Goal: Task Accomplishment & Management: Use online tool/utility

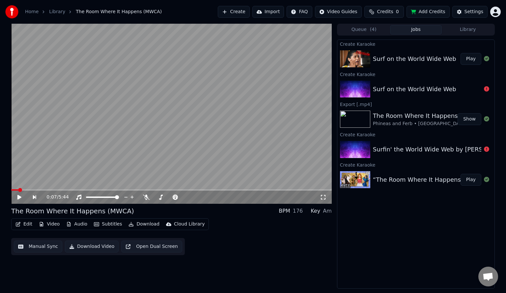
click at [474, 58] on button "Play" at bounding box center [470, 59] width 21 height 12
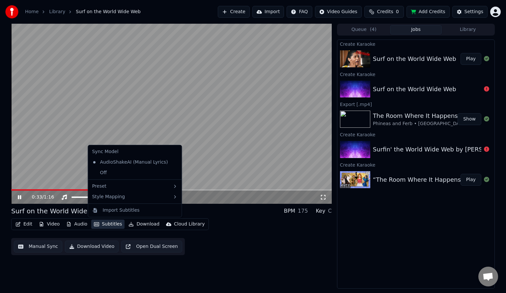
click at [105, 221] on button "Subtitles" at bounding box center [107, 224] width 33 height 9
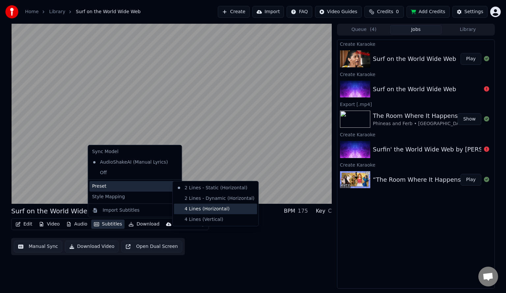
click at [193, 213] on div "4 Lines (Horizontal)" at bounding box center [215, 209] width 83 height 11
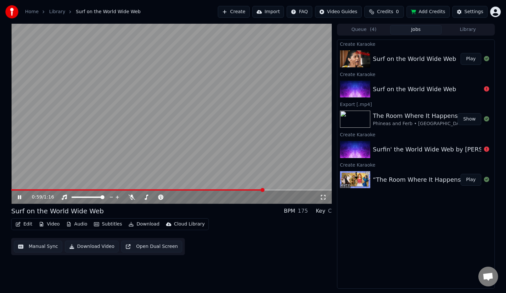
click at [229, 104] on video at bounding box center [171, 114] width 320 height 180
click at [21, 225] on button "Edit" at bounding box center [24, 224] width 22 height 9
drag, startPoint x: 258, startPoint y: 266, endPoint x: 262, endPoint y: 264, distance: 4.1
click at [260, 265] on div "1:00 / 1:16 Surf on the World Wide Web BPM 175 Key C Edit Video Audio Subtitles…" at bounding box center [171, 156] width 320 height 265
click at [21, 223] on button "Edit" at bounding box center [24, 224] width 22 height 9
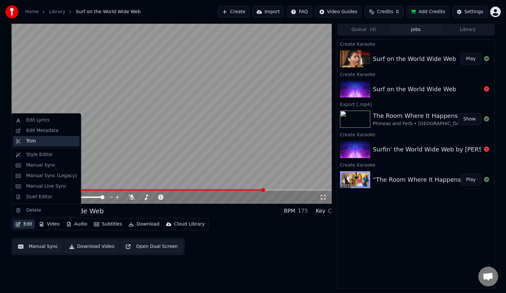
click at [43, 139] on div "Trim" at bounding box center [51, 141] width 51 height 7
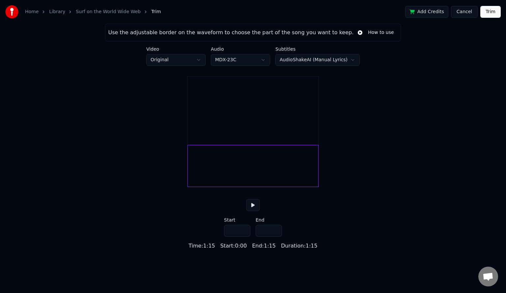
click at [292, 173] on div at bounding box center [252, 166] width 131 height 42
click at [265, 237] on input "****" at bounding box center [268, 231] width 26 height 12
drag, startPoint x: 260, startPoint y: 239, endPoint x: 271, endPoint y: 241, distance: 11.0
click at [271, 237] on input "****" at bounding box center [268, 231] width 26 height 12
click at [261, 237] on input "***" at bounding box center [268, 231] width 26 height 12
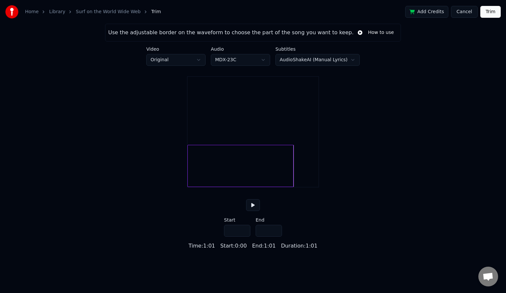
type input "****"
click at [489, 17] on button "Trim" at bounding box center [490, 12] width 20 height 12
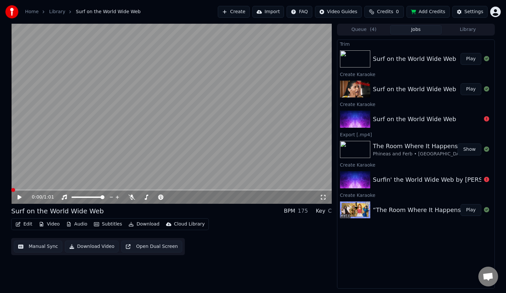
click at [267, 189] on video at bounding box center [171, 114] width 320 height 180
click at [278, 190] on span at bounding box center [171, 189] width 320 height 1
click at [250, 130] on video at bounding box center [171, 114] width 320 height 180
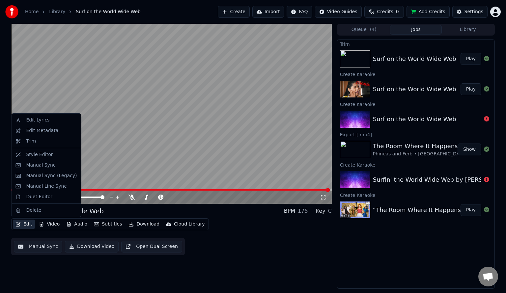
click at [23, 227] on button "Edit" at bounding box center [24, 224] width 22 height 9
click at [56, 140] on div "Trim" at bounding box center [51, 141] width 51 height 7
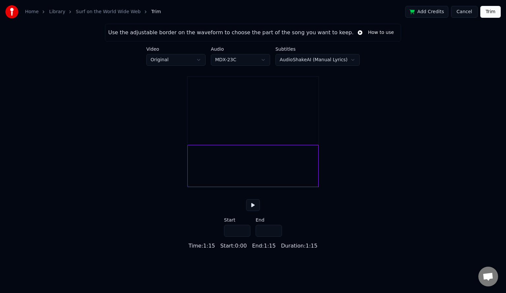
drag, startPoint x: 257, startPoint y: 238, endPoint x: 280, endPoint y: 242, distance: 23.8
click at [280, 237] on input "****" at bounding box center [268, 231] width 26 height 12
click at [262, 237] on input "***" at bounding box center [268, 231] width 26 height 12
type input "****"
click at [493, 11] on button "Trim" at bounding box center [490, 12] width 20 height 12
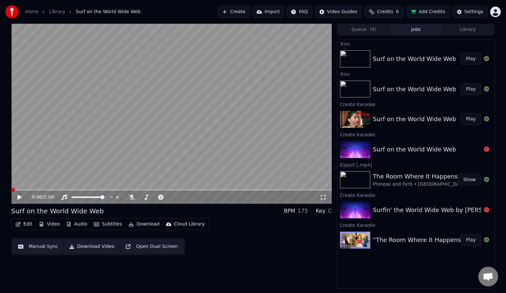
click at [294, 189] on span at bounding box center [171, 189] width 320 height 1
click at [278, 140] on video at bounding box center [171, 114] width 320 height 180
click at [217, 125] on video at bounding box center [171, 114] width 320 height 180
click at [35, 247] on button "Manual Sync" at bounding box center [38, 247] width 48 height 12
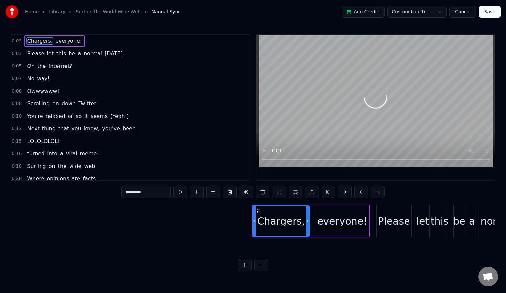
scroll to position [266, 0]
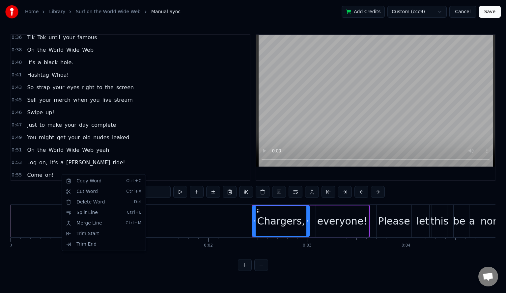
drag, startPoint x: 144, startPoint y: 136, endPoint x: 167, endPoint y: 140, distance: 23.5
click at [149, 137] on html "Home Library Surf on the World Wide Web Manual Sync Add Credits Custom (ccc9) C…" at bounding box center [253, 140] width 506 height 281
click at [53, 184] on span "the" at bounding box center [54, 188] width 10 height 8
type input "***"
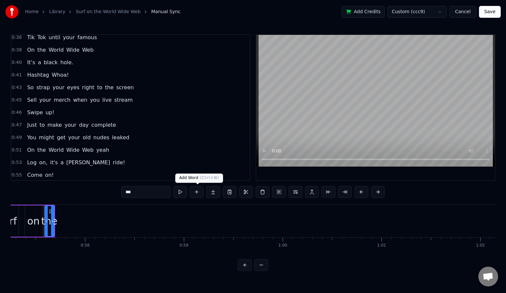
click at [199, 192] on button at bounding box center [197, 192] width 14 height 12
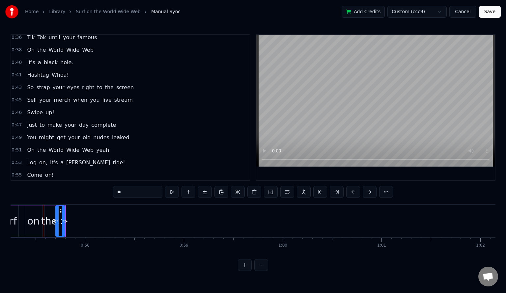
drag, startPoint x: 131, startPoint y: 195, endPoint x: 105, endPoint y: 194, distance: 25.4
click at [105, 194] on div "0:02 Chargers, everyone! 0:03 Please let this be a normal [DATE]. 0:05 On the I…" at bounding box center [253, 152] width 485 height 237
type input "*****"
click at [188, 193] on button at bounding box center [188, 192] width 14 height 12
drag, startPoint x: 131, startPoint y: 188, endPoint x: 111, endPoint y: 184, distance: 20.4
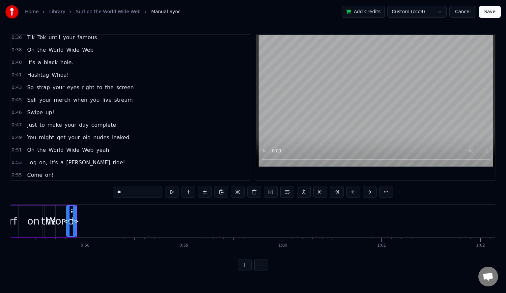
click at [111, 184] on div "0:02 Chargers, everyone! 0:03 Please let this be a normal [DATE]. 0:05 On the I…" at bounding box center [253, 152] width 485 height 237
type input "****"
click at [186, 190] on button at bounding box center [188, 192] width 14 height 12
drag, startPoint x: 127, startPoint y: 192, endPoint x: 100, endPoint y: 191, distance: 26.7
click at [100, 191] on div "0:02 Chargers, everyone! 0:03 Please let this be a normal [DATE]. 0:05 On the I…" at bounding box center [253, 152] width 485 height 237
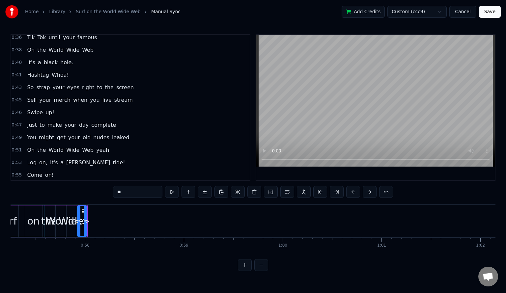
click at [177, 169] on div "0:55 Come on!" at bounding box center [130, 175] width 238 height 13
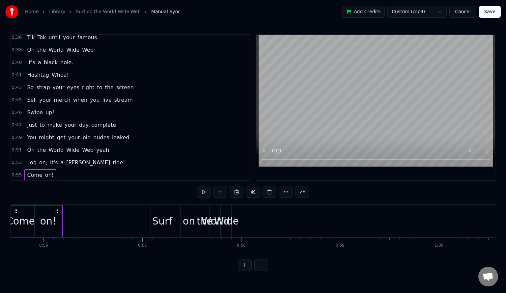
scroll to position [0, 5465]
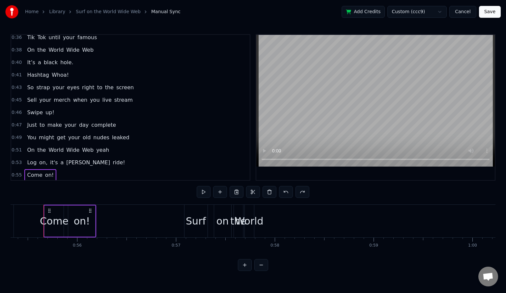
click at [65, 184] on span "World" at bounding box center [68, 188] width 16 height 8
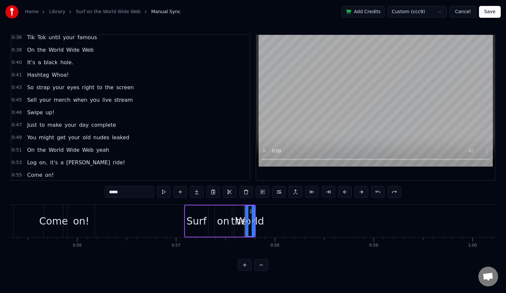
click at [12, 184] on span "0:57" at bounding box center [17, 187] width 10 height 7
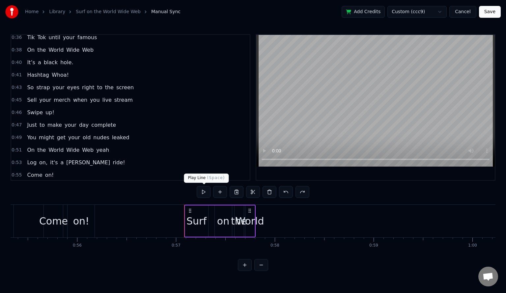
click at [201, 195] on button at bounding box center [204, 192] width 14 height 12
click at [61, 184] on span "World" at bounding box center [68, 188] width 16 height 8
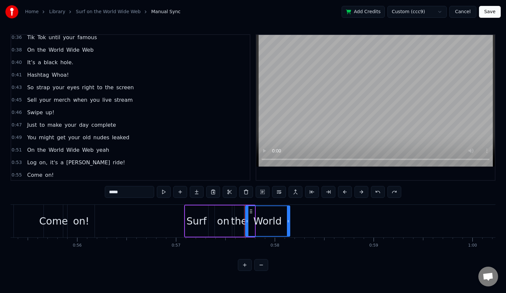
drag, startPoint x: 253, startPoint y: 221, endPoint x: 288, endPoint y: 221, distance: 35.2
click at [288, 221] on icon at bounding box center [288, 221] width 3 height 5
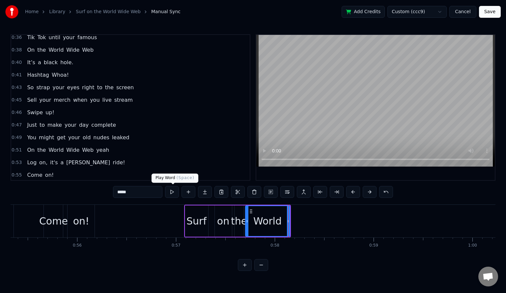
click at [175, 193] on button at bounding box center [172, 192] width 14 height 12
drag, startPoint x: 288, startPoint y: 217, endPoint x: 282, endPoint y: 217, distance: 5.9
click at [282, 217] on div at bounding box center [282, 221] width 3 height 30
click at [193, 192] on button at bounding box center [188, 192] width 14 height 12
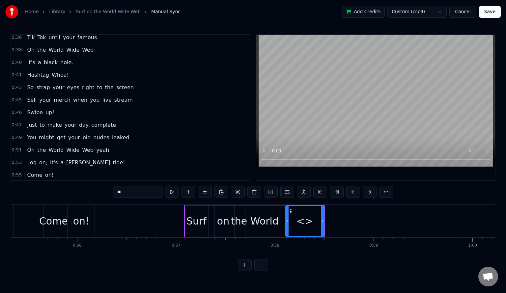
drag, startPoint x: 128, startPoint y: 191, endPoint x: 100, endPoint y: 190, distance: 28.4
click at [100, 190] on div "0:02 Chargers, everyone! 0:03 Please let this be a normal [DATE]. 0:05 On the I…" at bounding box center [253, 152] width 485 height 237
type input "****"
click at [18, 184] on span "0:57" at bounding box center [17, 187] width 10 height 7
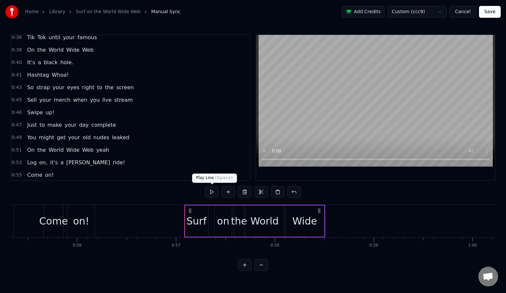
click at [214, 194] on button at bounding box center [212, 192] width 14 height 12
click at [315, 221] on div "Wide" at bounding box center [304, 221] width 25 height 15
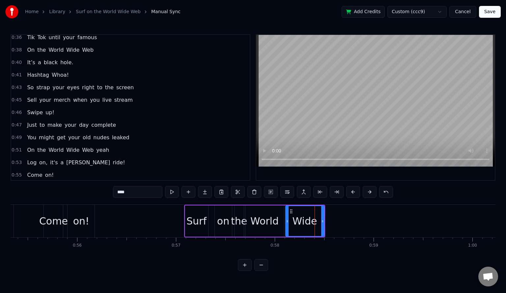
click at [274, 217] on div "World" at bounding box center [264, 221] width 28 height 15
type input "*****"
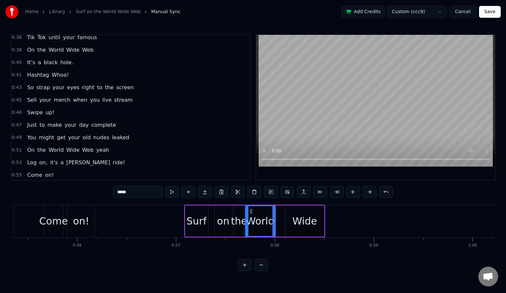
drag, startPoint x: 282, startPoint y: 220, endPoint x: 273, endPoint y: 220, distance: 8.6
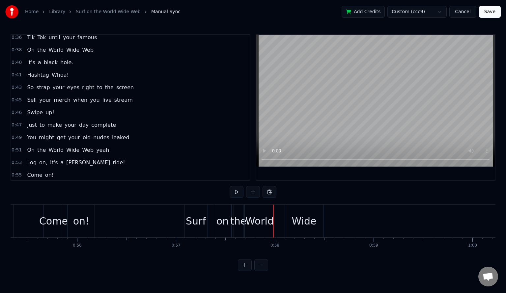
drag, startPoint x: 311, startPoint y: 227, endPoint x: 298, endPoint y: 228, distance: 12.9
click at [298, 228] on div "Wide" at bounding box center [304, 221] width 25 height 15
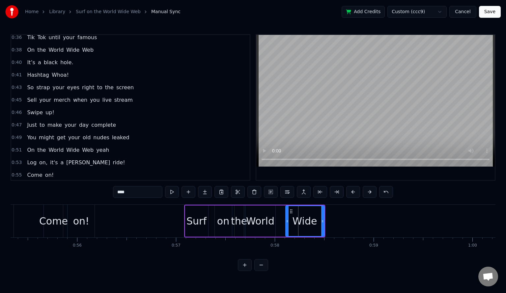
drag, startPoint x: 311, startPoint y: 218, endPoint x: 297, endPoint y: 219, distance: 13.5
click at [297, 219] on div "Wide" at bounding box center [304, 221] width 25 height 15
drag, startPoint x: 291, startPoint y: 212, endPoint x: 280, endPoint y: 213, distance: 10.9
click at [281, 213] on icon at bounding box center [281, 211] width 5 height 5
click at [16, 184] on span "0:57" at bounding box center [17, 187] width 10 height 7
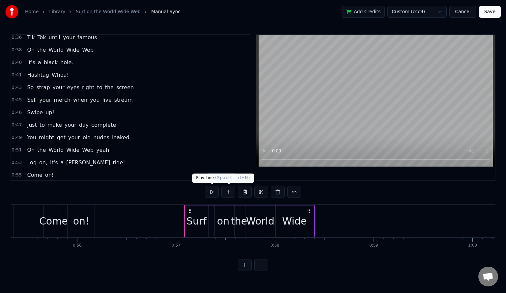
click at [210, 192] on button at bounding box center [212, 192] width 14 height 12
click at [301, 219] on div "Wide" at bounding box center [294, 221] width 25 height 15
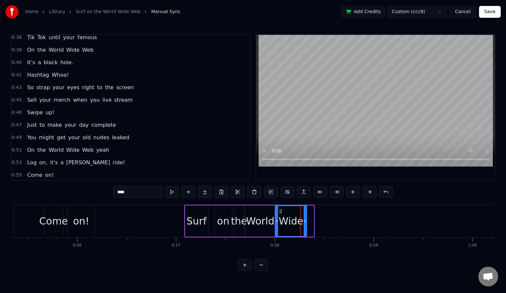
drag, startPoint x: 311, startPoint y: 220, endPoint x: 305, endPoint y: 220, distance: 6.9
click at [305, 220] on icon at bounding box center [305, 221] width 3 height 5
click at [192, 191] on button at bounding box center [188, 192] width 14 height 12
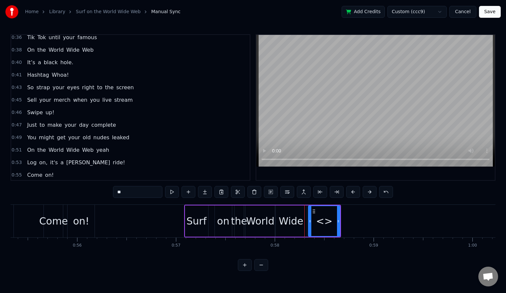
drag, startPoint x: 137, startPoint y: 191, endPoint x: 100, endPoint y: 191, distance: 36.9
click at [100, 191] on div "0:02 Chargers, everyone! 0:03 Please let this be a normal [DATE]. 0:05 On the I…" at bounding box center [253, 152] width 485 height 237
type input "****"
click at [16, 184] on span "0:57" at bounding box center [17, 187] width 10 height 7
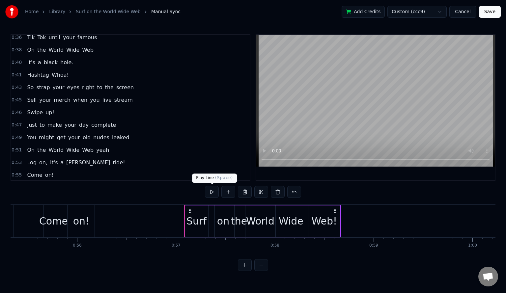
click at [214, 191] on button at bounding box center [212, 192] width 14 height 12
click at [329, 223] on div "Web!" at bounding box center [323, 221] width 25 height 15
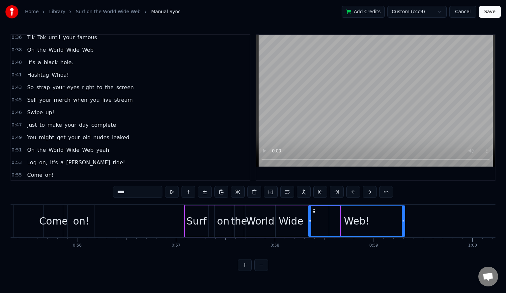
drag, startPoint x: 338, startPoint y: 222, endPoint x: 403, endPoint y: 223, distance: 64.9
click at [403, 223] on icon at bounding box center [403, 221] width 3 height 5
click at [17, 184] on span "0:57" at bounding box center [17, 187] width 10 height 7
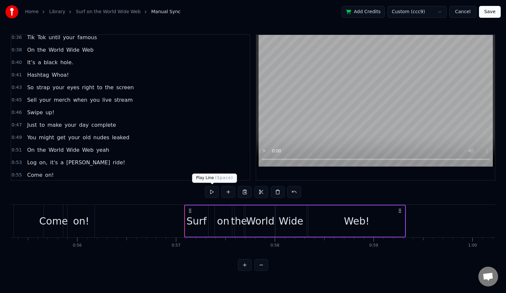
click at [211, 192] on button at bounding box center [212, 192] width 14 height 12
click at [338, 217] on div "Web!" at bounding box center [356, 220] width 96 height 31
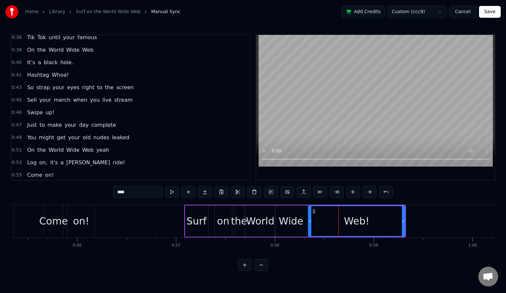
drag, startPoint x: 343, startPoint y: 217, endPoint x: 322, endPoint y: 217, distance: 20.7
click at [329, 217] on div "Web!" at bounding box center [356, 221] width 96 height 30
click at [311, 211] on circle at bounding box center [311, 211] width 0 height 0
click at [19, 184] on span "0:57" at bounding box center [17, 187] width 10 height 7
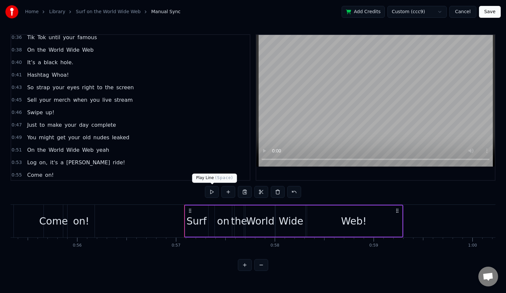
click at [210, 192] on button at bounding box center [212, 192] width 14 height 12
click at [488, 11] on button "Save" at bounding box center [490, 12] width 22 height 12
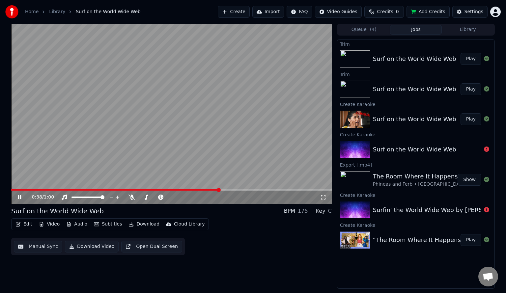
click at [189, 133] on video at bounding box center [171, 114] width 320 height 180
click at [38, 248] on button "Manual Sync" at bounding box center [38, 247] width 48 height 12
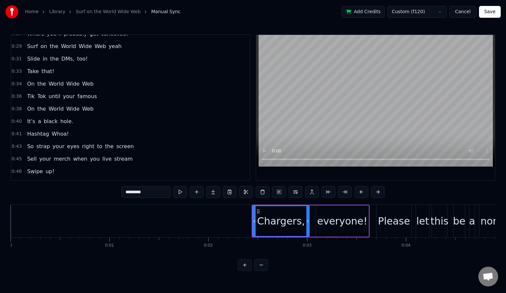
scroll to position [219, 0]
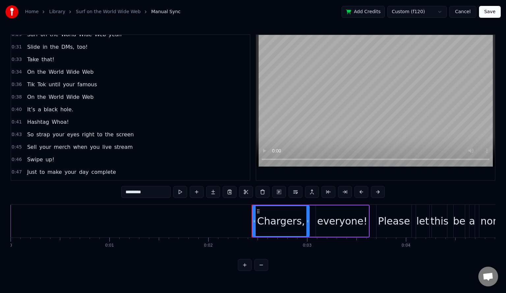
click at [64, 81] on span "your" at bounding box center [68, 85] width 13 height 8
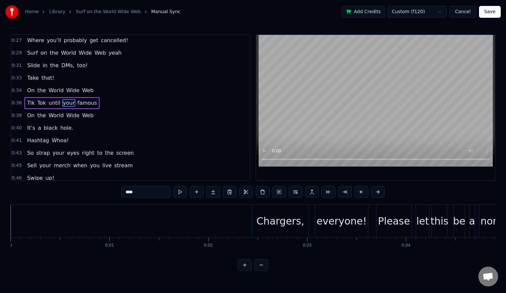
scroll to position [188, 0]
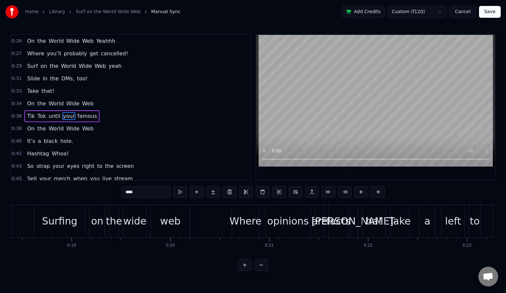
click at [133, 189] on input "****" at bounding box center [145, 192] width 49 height 12
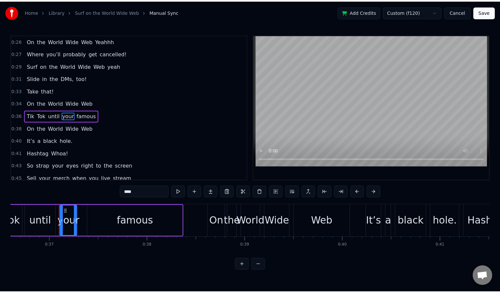
scroll to position [0, 3631]
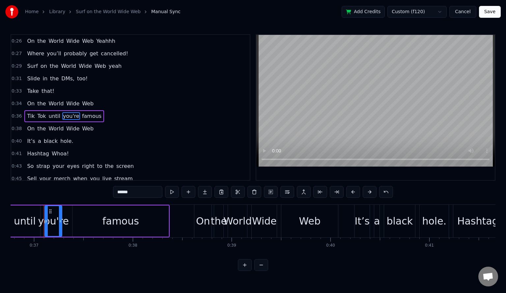
type input "******"
click at [489, 11] on button "Save" at bounding box center [490, 12] width 22 height 12
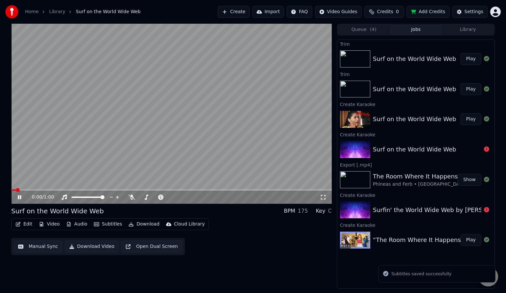
click at [143, 188] on video at bounding box center [171, 114] width 320 height 180
click at [144, 190] on span at bounding box center [171, 189] width 320 height 1
click at [188, 146] on video at bounding box center [171, 114] width 320 height 180
click at [157, 109] on video at bounding box center [171, 114] width 320 height 180
click at [216, 119] on video at bounding box center [171, 114] width 320 height 180
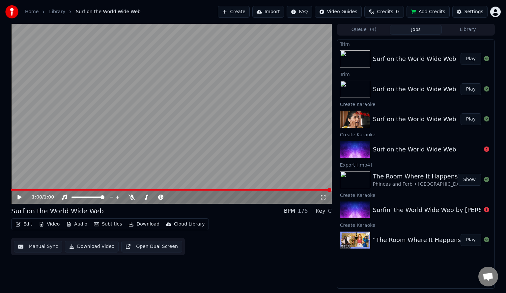
click at [83, 245] on button "Download Video" at bounding box center [92, 247] width 54 height 12
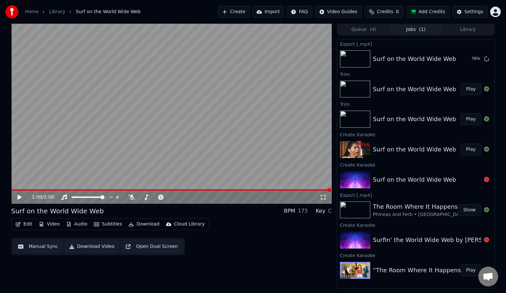
click at [269, 253] on div "Edit Video Audio Subtitles Download Cloud Library Manual Sync Download Video Op…" at bounding box center [171, 236] width 320 height 37
click at [468, 272] on button "Play" at bounding box center [470, 270] width 21 height 12
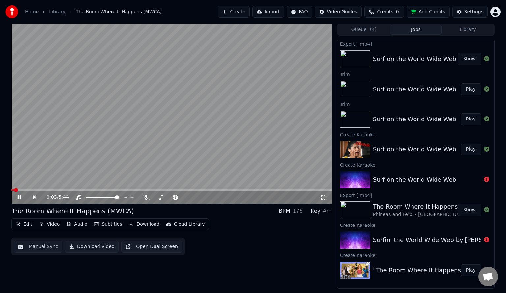
click at [92, 247] on button "Download Video" at bounding box center [92, 247] width 54 height 12
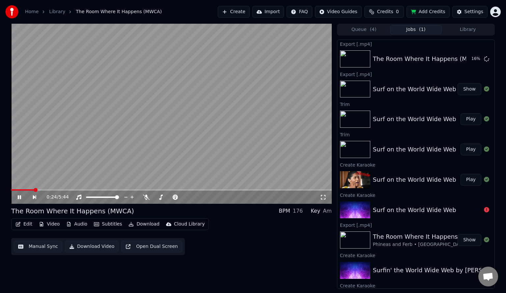
click at [57, 140] on video at bounding box center [171, 114] width 320 height 180
click at [26, 223] on button "Edit" at bounding box center [24, 224] width 22 height 9
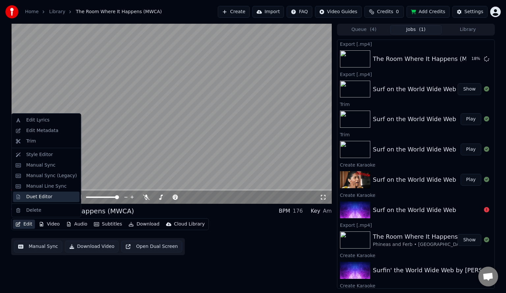
click at [43, 196] on div "Duet Editor" at bounding box center [39, 197] width 26 height 7
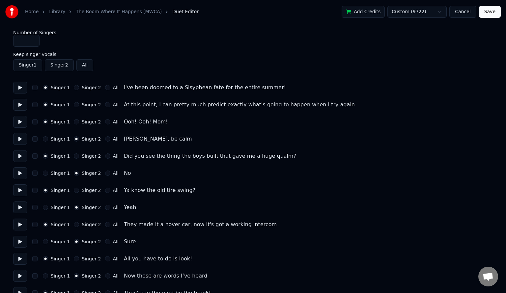
type input "*"
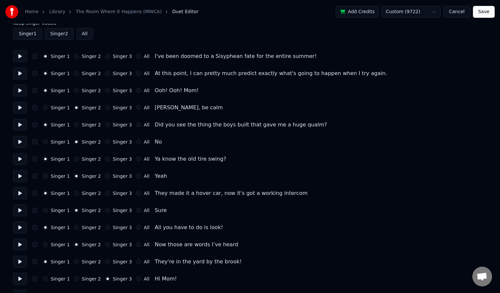
scroll to position [44, 0]
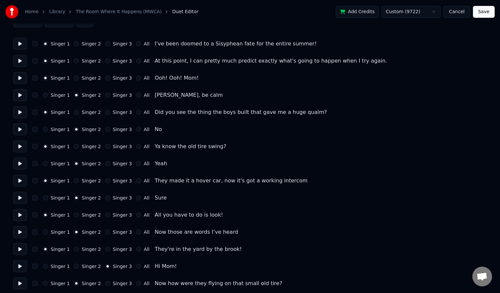
click at [458, 11] on button "Cancel" at bounding box center [456, 12] width 27 height 12
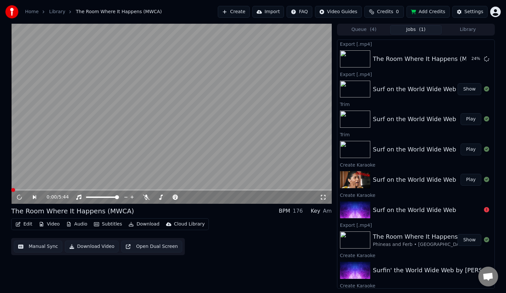
click at [173, 128] on video at bounding box center [171, 114] width 320 height 180
click at [66, 190] on span at bounding box center [171, 189] width 320 height 1
click at [215, 143] on video at bounding box center [171, 114] width 320 height 180
click at [25, 222] on button "Edit" at bounding box center [24, 224] width 22 height 9
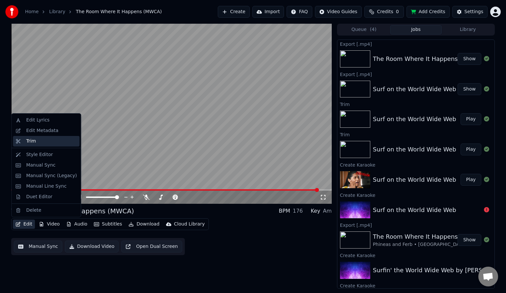
click at [54, 144] on div "Trim" at bounding box center [51, 141] width 51 height 7
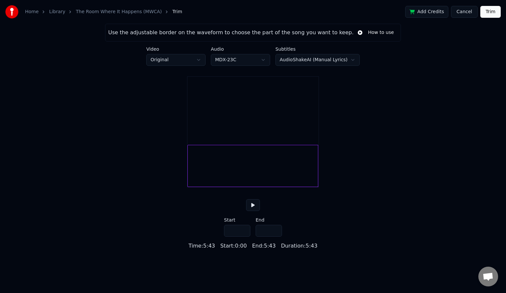
click at [275, 237] on input "*****" at bounding box center [268, 231] width 26 height 12
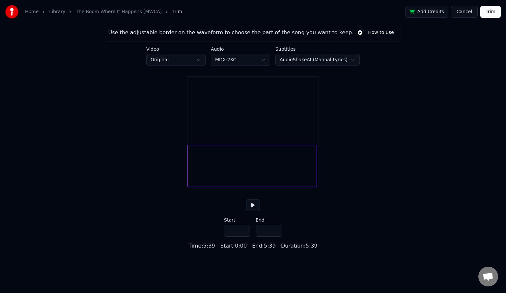
click at [275, 237] on input "*****" at bounding box center [268, 231] width 26 height 12
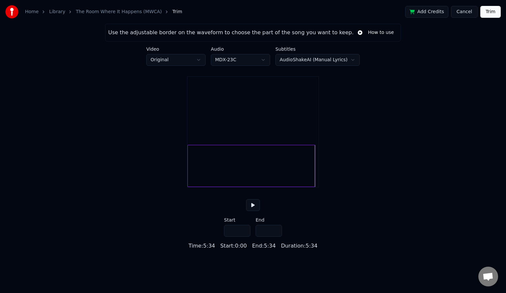
click at [275, 237] on input "*****" at bounding box center [268, 231] width 26 height 12
type input "*****"
click at [275, 237] on input "*****" at bounding box center [268, 231] width 26 height 12
click at [487, 13] on button "Trim" at bounding box center [490, 12] width 20 height 12
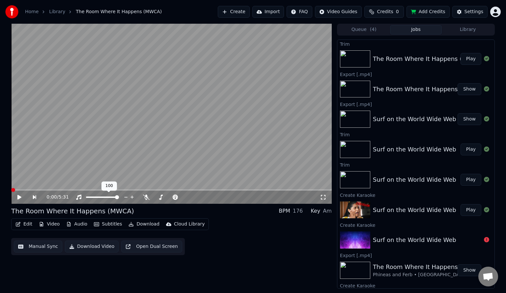
click at [116, 109] on video at bounding box center [171, 114] width 320 height 180
click at [19, 197] on icon at bounding box center [23, 197] width 15 height 5
click at [86, 245] on button "Download Video" at bounding box center [92, 247] width 54 height 12
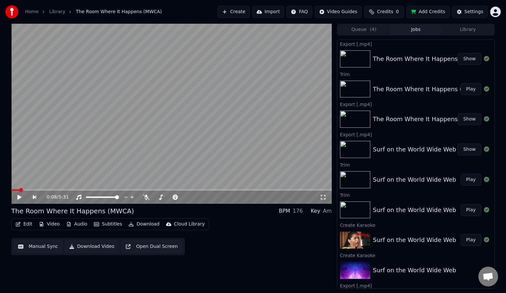
click at [227, 277] on div "0:08 / 5:31 The Room Where It Happens (MWCA) BPM 176 Key Am Edit Video Audio Su…" at bounding box center [171, 156] width 320 height 265
click at [466, 89] on button "Play" at bounding box center [470, 89] width 21 height 12
click at [128, 189] on video at bounding box center [171, 114] width 320 height 180
click at [136, 190] on span at bounding box center [171, 189] width 320 height 1
click at [209, 136] on video at bounding box center [171, 114] width 320 height 180
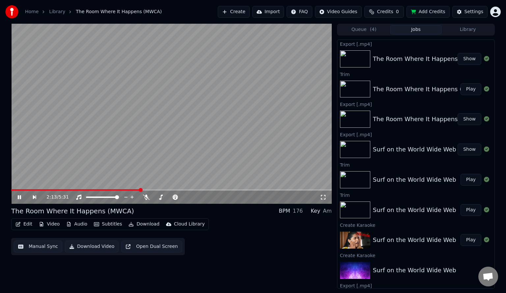
click at [215, 142] on video at bounding box center [171, 114] width 320 height 180
click at [201, 190] on span at bounding box center [171, 189] width 320 height 1
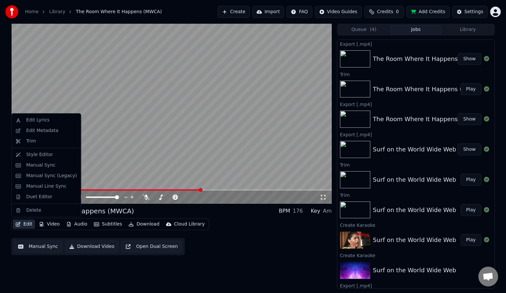
click at [26, 225] on button "Edit" at bounding box center [24, 224] width 22 height 9
click at [40, 200] on div "Duet Editor" at bounding box center [39, 197] width 26 height 7
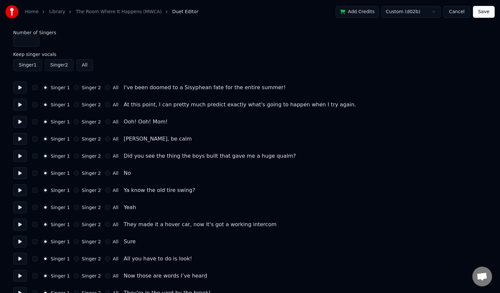
click at [74, 138] on button "Singer 2" at bounding box center [76, 138] width 5 height 5
type input "*"
click at [34, 39] on input "*" at bounding box center [26, 41] width 26 height 12
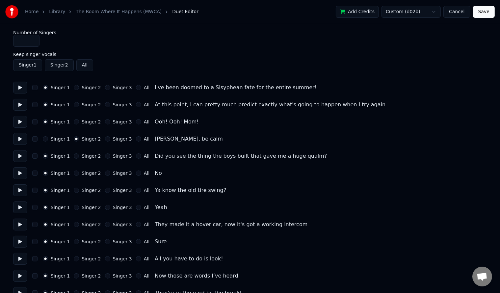
click at [37, 68] on button "Singer 1" at bounding box center [27, 65] width 29 height 12
click at [31, 67] on button "Singer 1" at bounding box center [27, 65] width 29 height 12
click at [55, 63] on button "Singer 2" at bounding box center [59, 65] width 29 height 12
click at [35, 138] on button "button" at bounding box center [34, 138] width 5 height 5
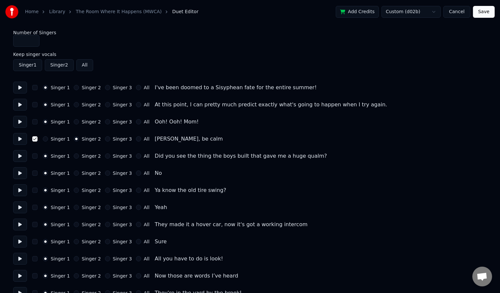
click at [74, 173] on button "Singer 2" at bounding box center [76, 173] width 5 height 5
click at [34, 174] on button "button" at bounding box center [34, 173] width 5 height 5
click at [74, 207] on button "Singer 2" at bounding box center [76, 207] width 5 height 5
click at [34, 207] on button "button" at bounding box center [34, 207] width 5 height 5
click at [74, 242] on button "Singer 2" at bounding box center [76, 241] width 5 height 5
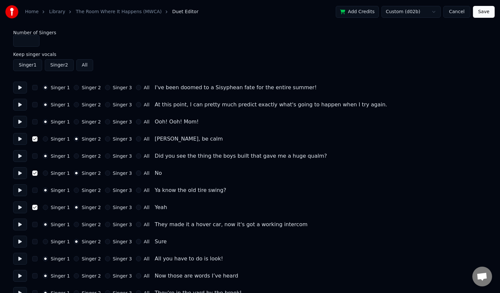
click at [34, 242] on button "button" at bounding box center [34, 241] width 5 height 5
click at [484, 13] on button "Save" at bounding box center [484, 12] width 22 height 12
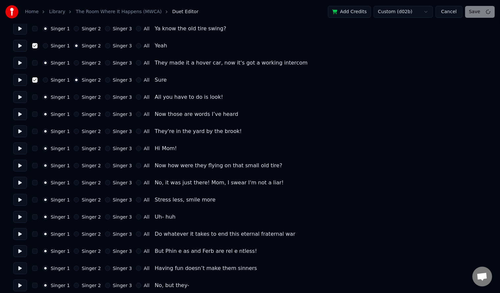
scroll to position [175, 0]
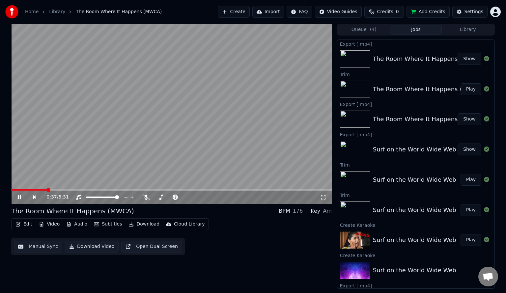
click at [46, 190] on span at bounding box center [171, 189] width 320 height 1
click at [32, 190] on span at bounding box center [30, 189] width 39 height 1
click at [195, 121] on video at bounding box center [171, 114] width 320 height 180
click at [23, 225] on button "Edit" at bounding box center [24, 224] width 22 height 9
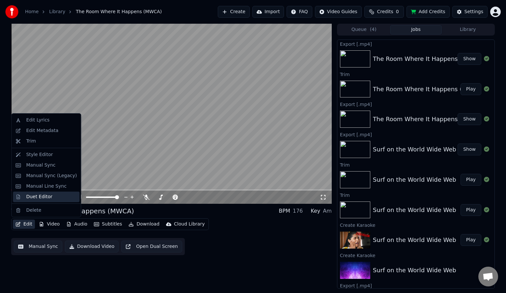
click at [37, 197] on div "Duet Editor" at bounding box center [39, 197] width 26 height 7
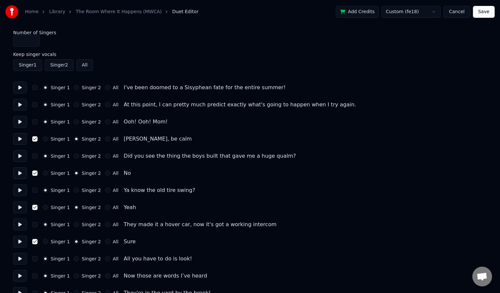
click at [33, 140] on button "button" at bounding box center [34, 138] width 5 height 5
click at [37, 171] on button "button" at bounding box center [34, 173] width 5 height 5
click at [37, 208] on button "button" at bounding box center [34, 207] width 5 height 5
click at [35, 240] on button "button" at bounding box center [34, 241] width 5 height 5
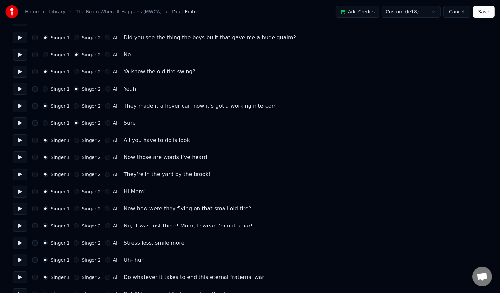
scroll to position [132, 0]
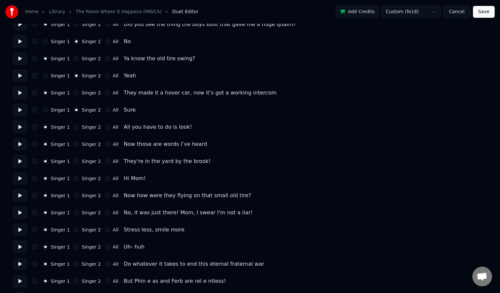
click at [74, 144] on button "Singer 2" at bounding box center [76, 144] width 5 height 5
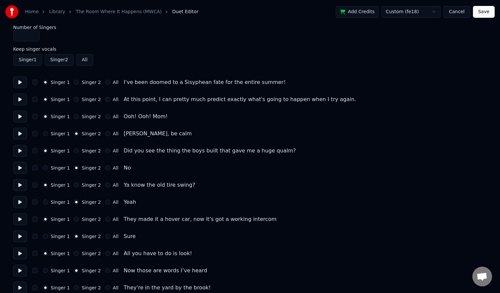
scroll to position [0, 0]
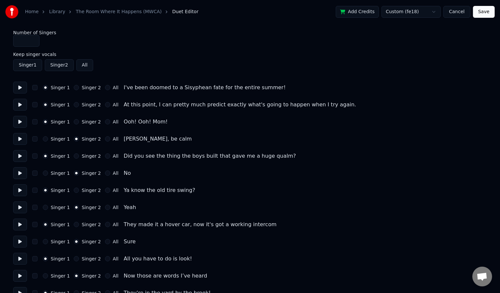
type input "*"
click at [33, 40] on input "*" at bounding box center [26, 41] width 26 height 12
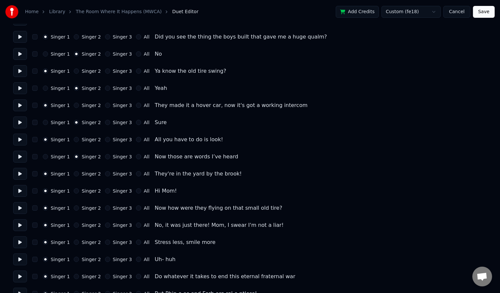
scroll to position [132, 0]
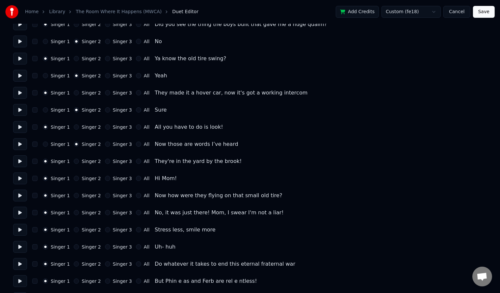
click at [105, 176] on div "Singer 3" at bounding box center [118, 178] width 27 height 5
click at [105, 177] on button "Singer 3" at bounding box center [107, 178] width 5 height 5
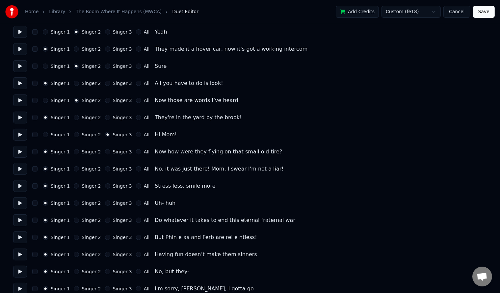
click at [74, 150] on button "Singer 2" at bounding box center [76, 151] width 5 height 5
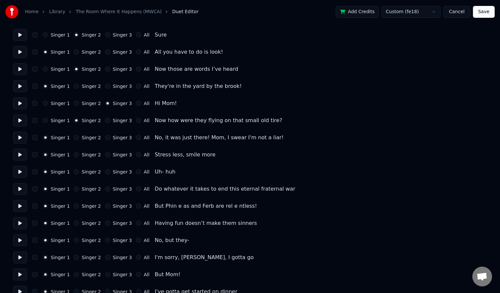
scroll to position [219, 0]
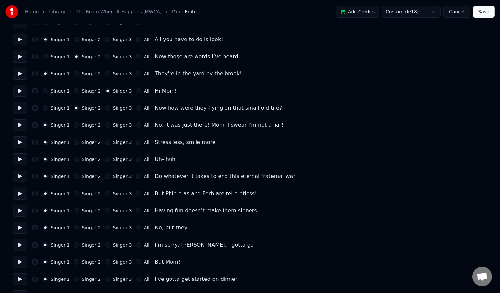
click at [74, 143] on button "Singer 2" at bounding box center [76, 142] width 5 height 5
click at [74, 176] on button "Singer 2" at bounding box center [76, 176] width 5 height 5
click at [215, 196] on div "But Phin е as and Ferb are rel е ntless!" at bounding box center [206, 194] width 102 height 8
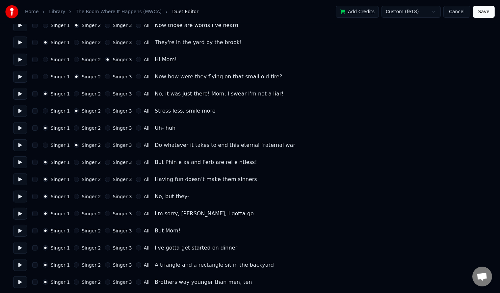
scroll to position [263, 0]
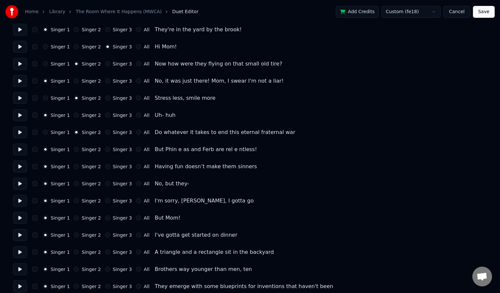
click at [74, 166] on button "Singer 2" at bounding box center [76, 166] width 5 height 5
click at [74, 201] on button "Singer 2" at bounding box center [76, 200] width 5 height 5
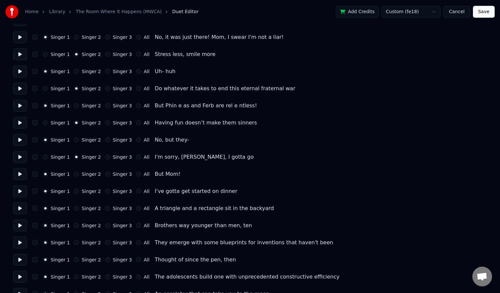
click at [74, 192] on button "Singer 2" at bounding box center [76, 191] width 5 height 5
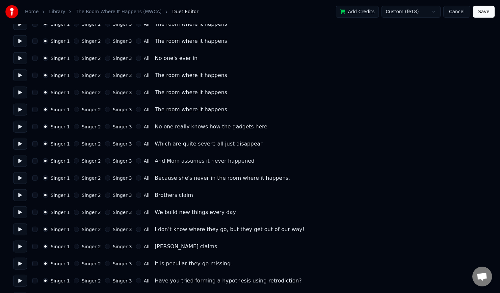
scroll to position [658, 0]
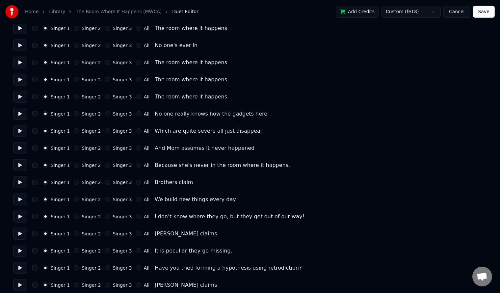
click at [74, 198] on button "Singer 2" at bounding box center [76, 199] width 5 height 5
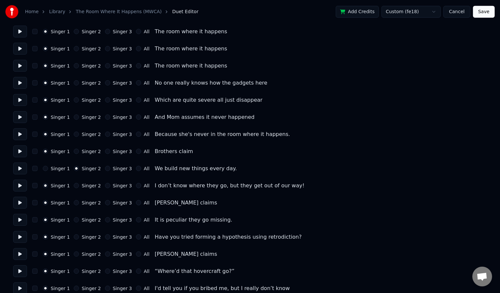
scroll to position [702, 0]
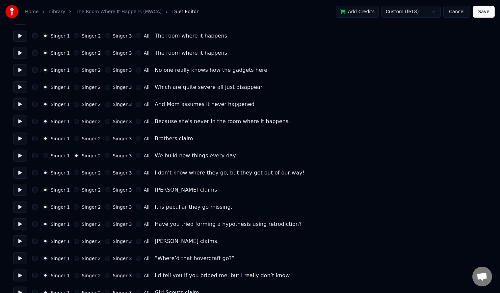
click at [74, 175] on div "Singer 1 Singer 2 Singer 3 All I don’t know where they go, but they get out of …" at bounding box center [250, 173] width 474 height 12
click at [74, 174] on button "Singer 2" at bounding box center [76, 172] width 5 height 5
click at [74, 209] on button "Singer 2" at bounding box center [76, 206] width 5 height 5
click at [74, 224] on button "Singer 2" at bounding box center [76, 224] width 5 height 5
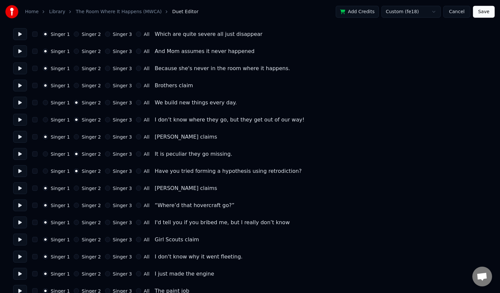
scroll to position [790, 0]
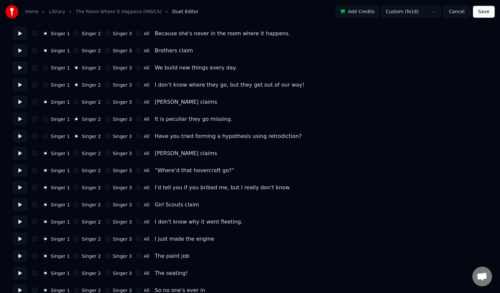
click at [75, 170] on button "Singer 2" at bounding box center [76, 170] width 5 height 5
click at [74, 188] on button "Singer 2" at bounding box center [76, 187] width 5 height 5
click at [74, 224] on button "Singer 2" at bounding box center [76, 221] width 5 height 5
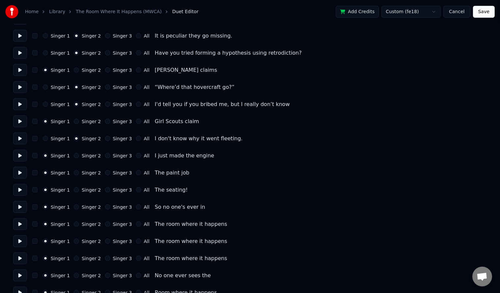
scroll to position [878, 0]
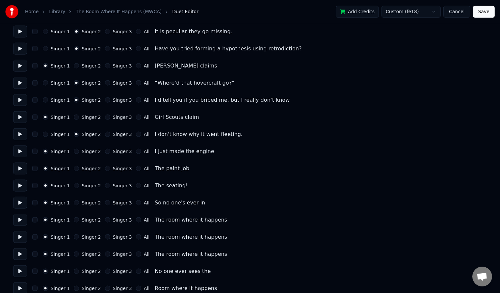
click at [74, 152] on button "Singer 2" at bounding box center [76, 151] width 5 height 5
click at [74, 171] on button "Singer 2" at bounding box center [76, 168] width 5 height 5
click at [74, 185] on button "Singer 2" at bounding box center [76, 185] width 5 height 5
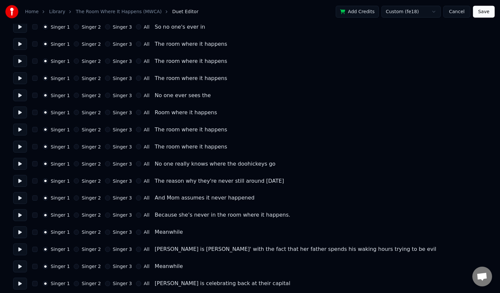
scroll to position [1097, 0]
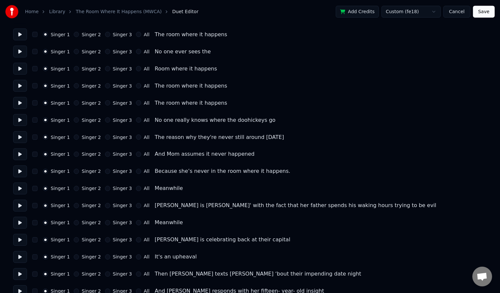
click at [105, 189] on button "Singer 3" at bounding box center [107, 188] width 5 height 5
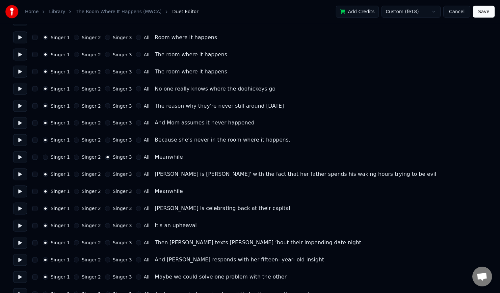
scroll to position [1141, 0]
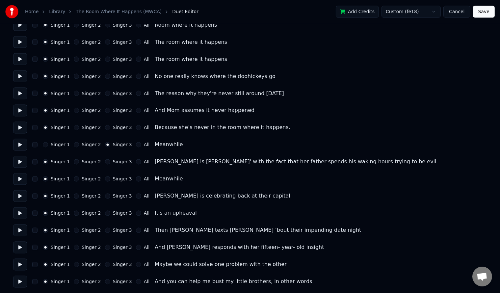
click at [105, 163] on button "Singer 3" at bounding box center [107, 161] width 5 height 5
click at [74, 162] on button "Singer 2" at bounding box center [76, 161] width 5 height 5
click at [105, 161] on button "Singer 3" at bounding box center [107, 161] width 5 height 5
click at [105, 178] on button "Singer 3" at bounding box center [107, 178] width 5 height 5
click at [105, 196] on button "Singer 3" at bounding box center [107, 196] width 5 height 5
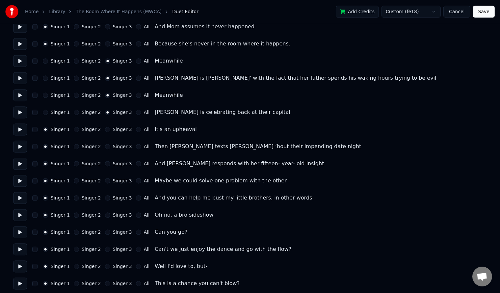
scroll to position [1229, 0]
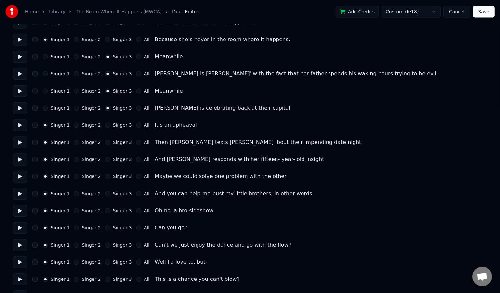
click at [105, 126] on button "Singer 3" at bounding box center [107, 125] width 5 height 5
click at [105, 144] on button "Singer 3" at bounding box center [107, 142] width 5 height 5
click at [105, 158] on button "Singer 3" at bounding box center [107, 159] width 5 height 5
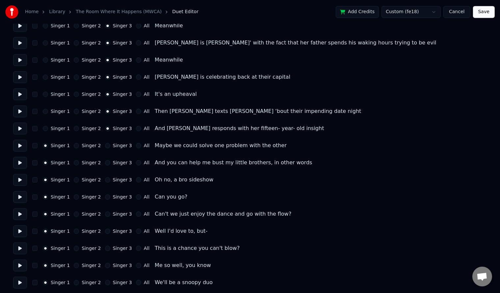
scroll to position [1273, 0]
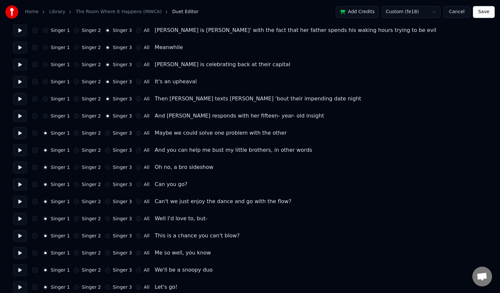
click at [75, 167] on button "Singer 2" at bounding box center [76, 167] width 5 height 5
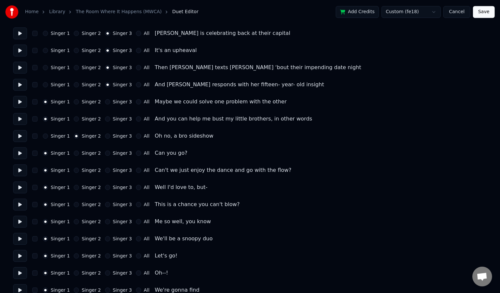
scroll to position [1317, 0]
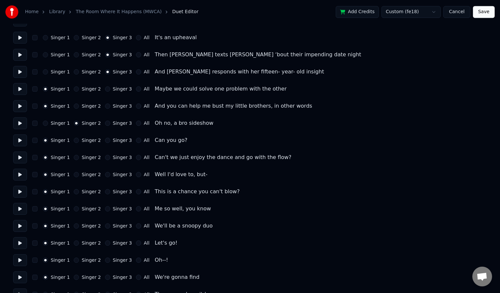
click at [74, 156] on button "Singer 2" at bounding box center [76, 157] width 5 height 5
click at [74, 191] on button "Singer 2" at bounding box center [76, 191] width 5 height 5
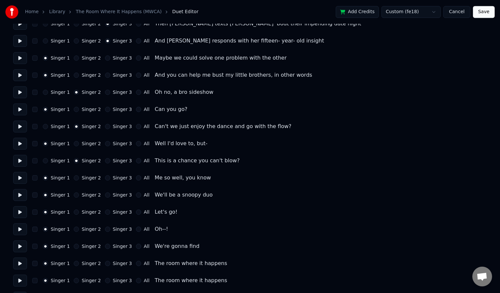
scroll to position [1361, 0]
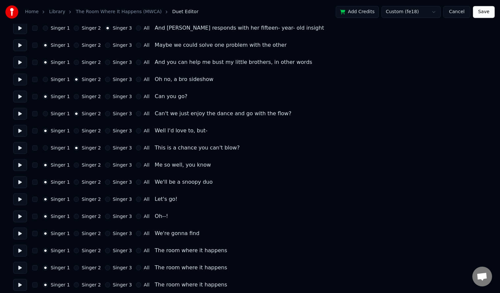
click at [74, 199] on button "Singer 2" at bounding box center [76, 199] width 5 height 5
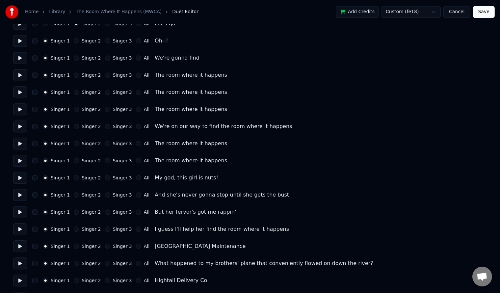
scroll to position [1580, 0]
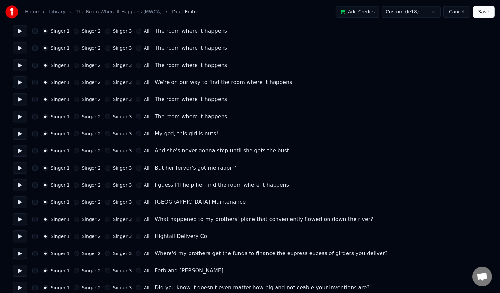
click at [74, 134] on button "Singer 2" at bounding box center [76, 133] width 5 height 5
click at [74, 153] on button "Singer 2" at bounding box center [76, 150] width 5 height 5
click at [74, 168] on button "Singer 2" at bounding box center [76, 167] width 5 height 5
click at [75, 181] on div "Singer 1 Singer 2 Singer 3 All I guess I'll help her find the room where it hap…" at bounding box center [250, 185] width 474 height 12
click at [75, 185] on button "Singer 2" at bounding box center [76, 184] width 5 height 5
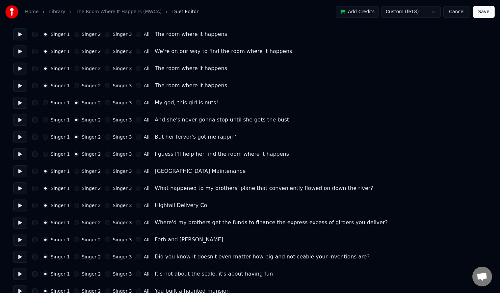
scroll to position [1624, 0]
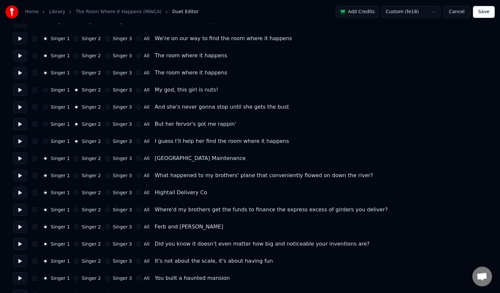
click at [105, 158] on button "Singer 3" at bounding box center [107, 158] width 5 height 5
click at [105, 192] on div "Singer 3" at bounding box center [118, 192] width 27 height 5
click at [105, 193] on button "Singer 3" at bounding box center [107, 192] width 5 height 5
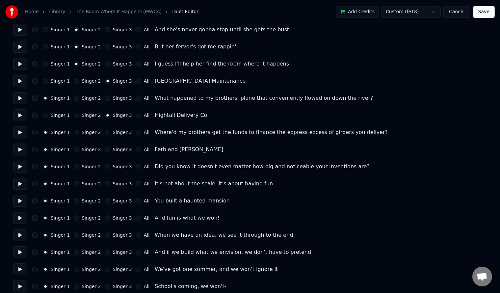
scroll to position [1712, 0]
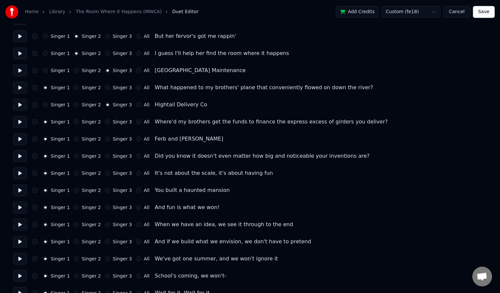
click at [105, 140] on button "Singer 3" at bounding box center [107, 138] width 5 height 5
click at [74, 174] on button "Singer 2" at bounding box center [76, 173] width 5 height 5
click at [74, 206] on button "Singer 2" at bounding box center [76, 207] width 5 height 5
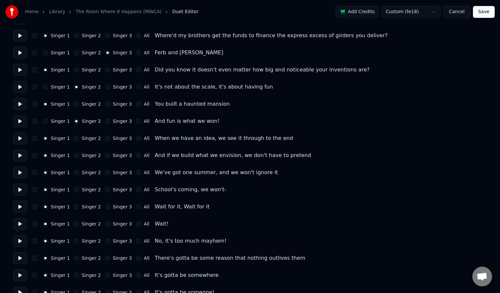
scroll to position [1800, 0]
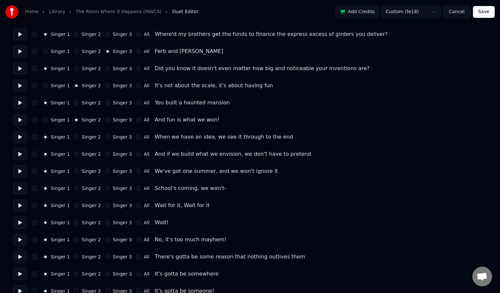
click at [74, 137] on button "Singer 2" at bounding box center [76, 136] width 5 height 5
click at [74, 154] on button "Singer 2" at bounding box center [76, 153] width 5 height 5
click at [75, 171] on button "Singer 2" at bounding box center [76, 171] width 5 height 5
click at [75, 186] on button "Singer 2" at bounding box center [76, 188] width 5 height 5
click at [75, 207] on button "Singer 2" at bounding box center [76, 205] width 5 height 5
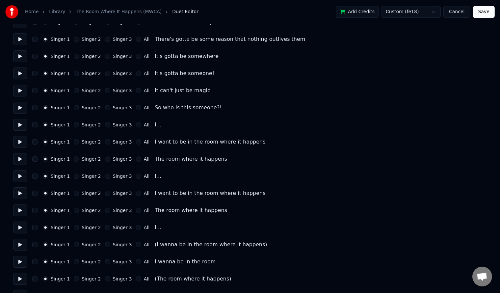
scroll to position [2019, 0]
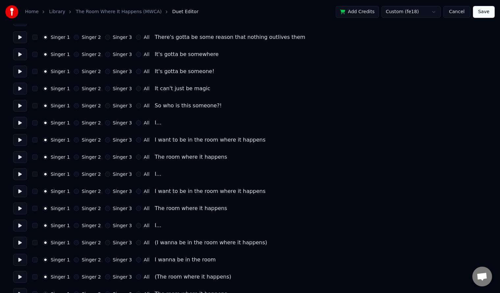
click at [74, 123] on button "Singer 2" at bounding box center [76, 122] width 5 height 5
click at [74, 138] on button "Singer 2" at bounding box center [76, 139] width 5 height 5
click at [75, 157] on button "Singer 2" at bounding box center [76, 156] width 5 height 5
click at [74, 172] on button "Singer 2" at bounding box center [76, 174] width 5 height 5
click at [74, 191] on button "Singer 2" at bounding box center [76, 191] width 5 height 5
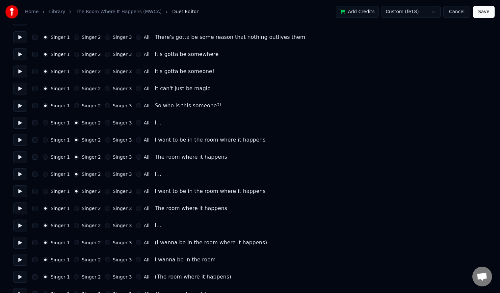
click at [74, 207] on button "Singer 2" at bounding box center [76, 208] width 5 height 5
click at [74, 224] on button "Singer 2" at bounding box center [76, 225] width 5 height 5
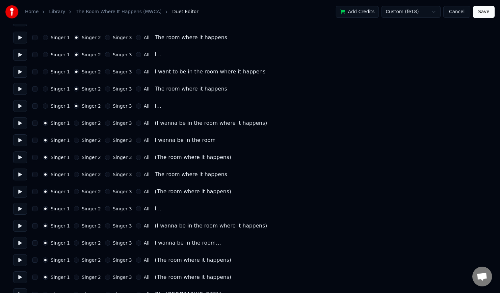
scroll to position [2151, 0]
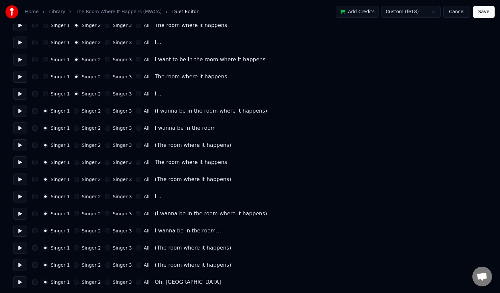
click at [105, 110] on button "Singer 3" at bounding box center [107, 110] width 5 height 5
click at [74, 129] on button "Singer 2" at bounding box center [76, 127] width 5 height 5
click at [105, 144] on button "Singer 3" at bounding box center [107, 145] width 5 height 5
click at [74, 162] on button "Singer 2" at bounding box center [76, 162] width 5 height 5
click at [105, 179] on button "Singer 3" at bounding box center [107, 179] width 5 height 5
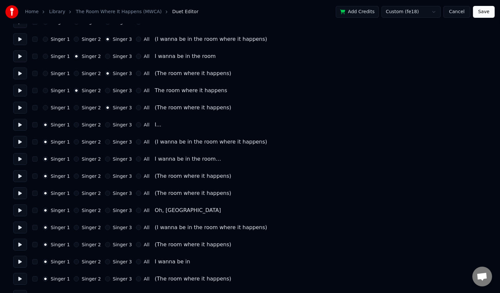
scroll to position [2239, 0]
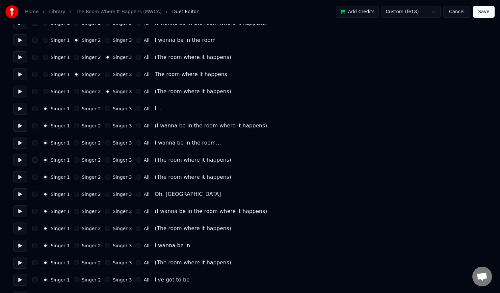
click at [74, 108] on button "Singer 2" at bounding box center [76, 108] width 5 height 5
click at [105, 127] on button "Singer 3" at bounding box center [107, 125] width 5 height 5
click at [75, 143] on button "Singer 2" at bounding box center [76, 142] width 5 height 5
click at [105, 160] on button "Singer 3" at bounding box center [107, 159] width 5 height 5
click at [105, 176] on button "Singer 3" at bounding box center [107, 176] width 5 height 5
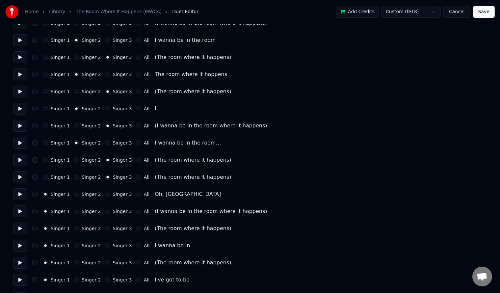
click at [74, 193] on button "Singer 2" at bounding box center [76, 194] width 5 height 5
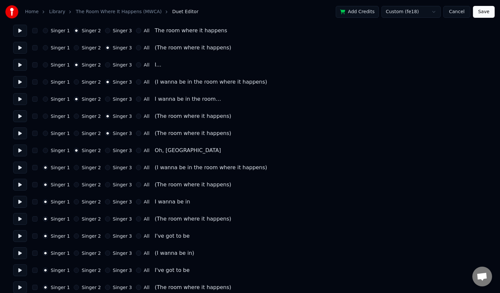
click at [105, 167] on button "Singer 3" at bounding box center [107, 167] width 5 height 5
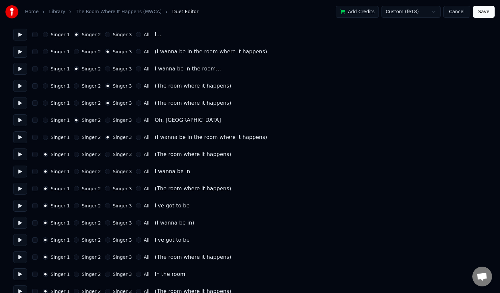
scroll to position [2326, 0]
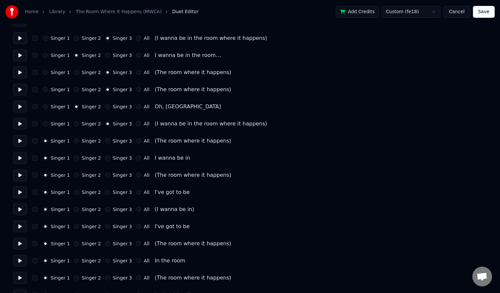
click at [76, 158] on button "Singer 2" at bounding box center [76, 157] width 5 height 5
click at [105, 175] on button "Singer 3" at bounding box center [107, 175] width 5 height 5
click at [74, 208] on button "Singer 2" at bounding box center [76, 209] width 5 height 5
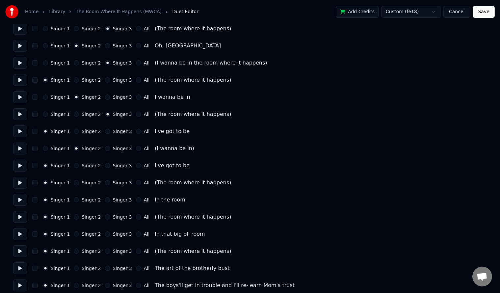
scroll to position [2414, 0]
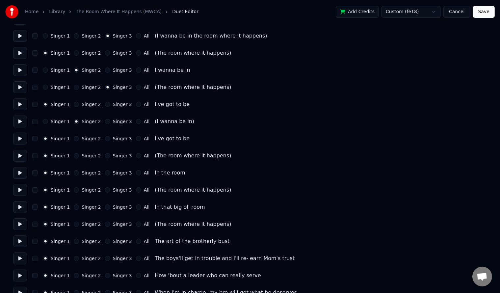
click at [105, 120] on button "Singer 3" at bounding box center [107, 121] width 5 height 5
click at [74, 139] on button "Singer 2" at bounding box center [76, 138] width 5 height 5
click at [105, 155] on button "Singer 3" at bounding box center [107, 155] width 5 height 5
click at [74, 208] on button "Singer 2" at bounding box center [76, 206] width 5 height 5
click at [105, 188] on button "Singer 3" at bounding box center [107, 189] width 5 height 5
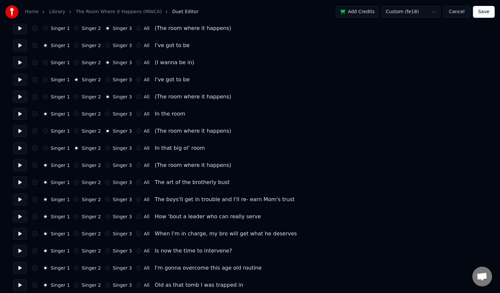
scroll to position [2502, 0]
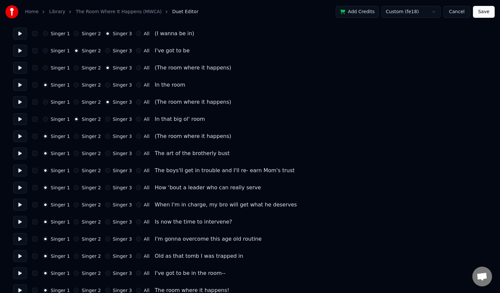
click at [105, 138] on button "Singer 3" at bounding box center [107, 136] width 5 height 5
click at [105, 155] on button "Singer 3" at bounding box center [107, 153] width 5 height 5
click at [105, 171] on button "Singer 3" at bounding box center [107, 170] width 5 height 5
click at [46, 170] on button "Singer 1" at bounding box center [45, 170] width 5 height 5
click at [105, 187] on button "Singer 3" at bounding box center [107, 187] width 5 height 5
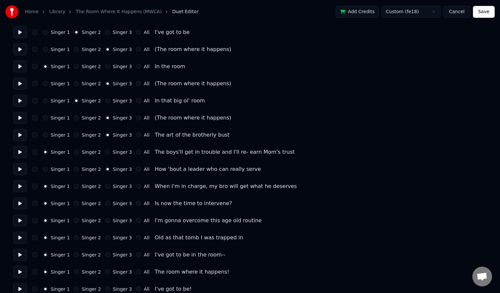
scroll to position [2546, 0]
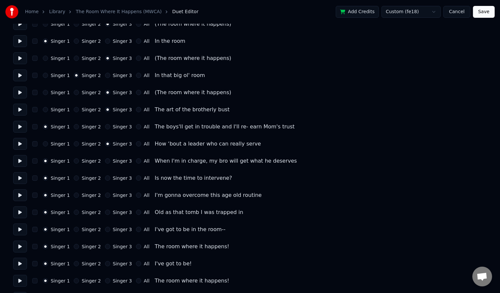
click at [74, 161] on button "Singer 2" at bounding box center [76, 160] width 5 height 5
click at [105, 177] on button "Singer 3" at bounding box center [107, 177] width 5 height 5
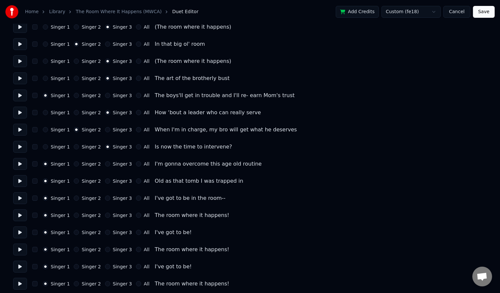
scroll to position [2590, 0]
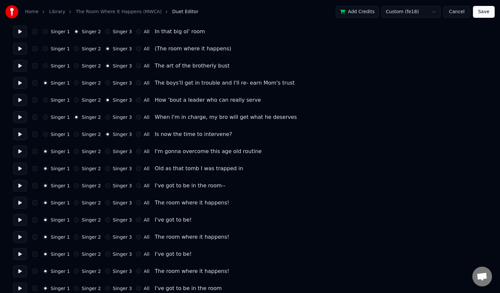
click at [75, 184] on button "Singer 2" at bounding box center [76, 185] width 5 height 5
click at [105, 203] on button "Singer 3" at bounding box center [107, 202] width 5 height 5
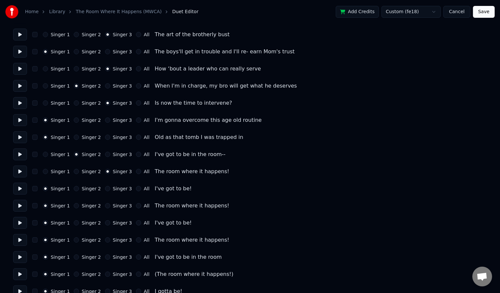
scroll to position [2634, 0]
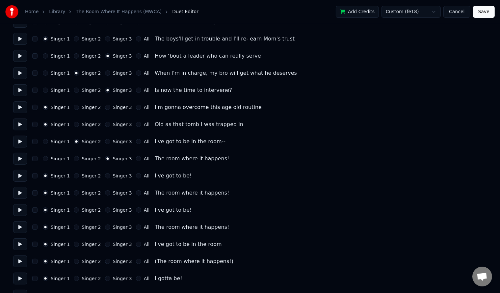
click at [105, 195] on div "Singer 3" at bounding box center [118, 192] width 27 height 5
click at [74, 211] on button "Singer 2" at bounding box center [76, 209] width 5 height 5
click at [105, 192] on button "Singer 3" at bounding box center [107, 192] width 5 height 5
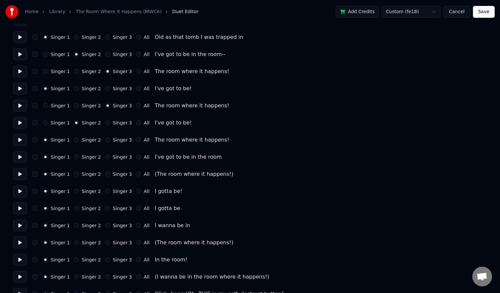
scroll to position [2721, 0]
click at [105, 141] on button "Singer 3" at bounding box center [107, 139] width 5 height 5
click at [105, 175] on button "Singer 3" at bounding box center [107, 173] width 5 height 5
click at [75, 192] on button "Singer 2" at bounding box center [76, 190] width 5 height 5
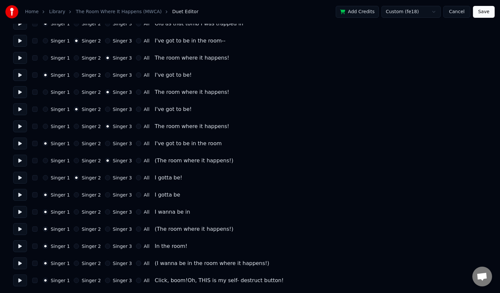
click at [74, 245] on button "Singer 2" at bounding box center [76, 246] width 5 height 5
click at [96, 230] on div "Singer 1 Singer 2 Singer 3 All" at bounding box center [96, 229] width 107 height 5
click at [105, 230] on button "Singer 3" at bounding box center [107, 229] width 5 height 5
click at [105, 264] on button "Singer 3" at bounding box center [107, 263] width 5 height 5
click at [479, 9] on button "Save" at bounding box center [484, 12] width 22 height 12
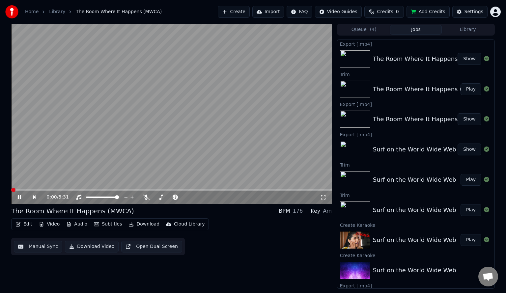
click at [29, 225] on button "Edit" at bounding box center [24, 224] width 22 height 9
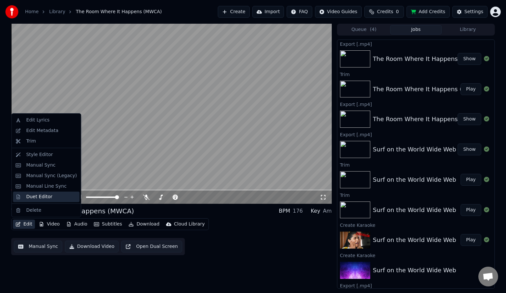
click at [45, 195] on div "Duet Editor" at bounding box center [39, 197] width 26 height 7
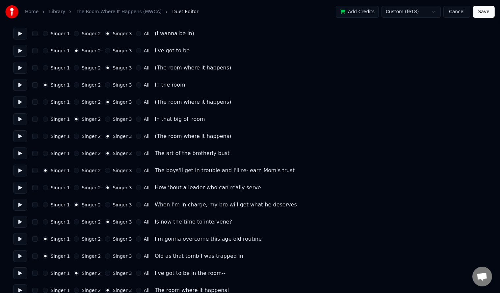
scroll to position [2735, 0]
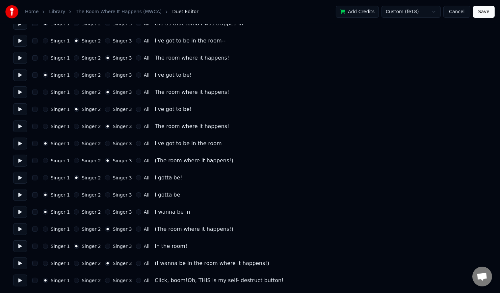
click at [75, 281] on button "Singer 2" at bounding box center [76, 280] width 5 height 5
click at [491, 15] on button "Save" at bounding box center [484, 12] width 22 height 12
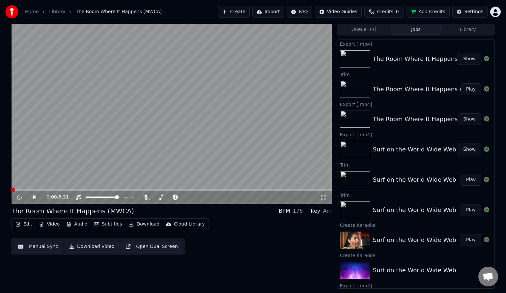
click at [44, 249] on button "Manual Sync" at bounding box center [38, 247] width 48 height 12
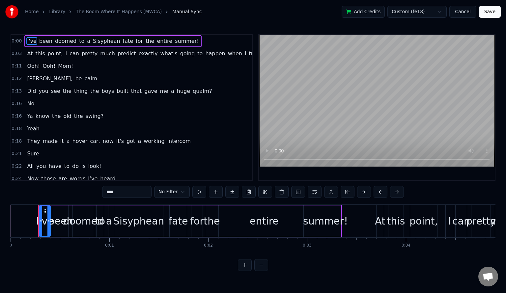
click at [334, 79] on video at bounding box center [377, 101] width 236 height 132
click at [310, 81] on video at bounding box center [377, 101] width 236 height 132
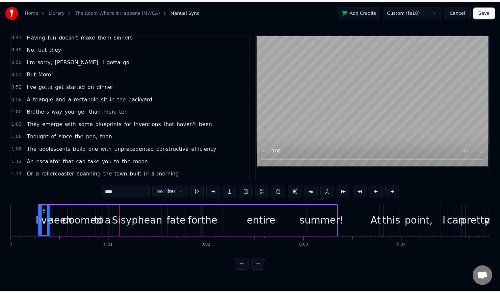
scroll to position [263, 0]
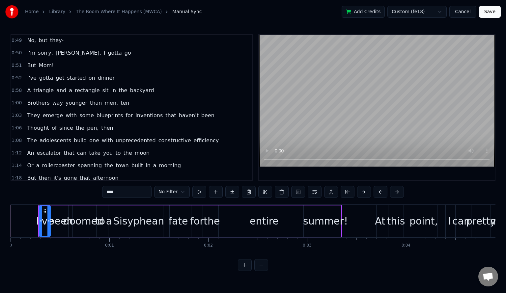
click at [467, 13] on button "Cancel" at bounding box center [462, 12] width 27 height 12
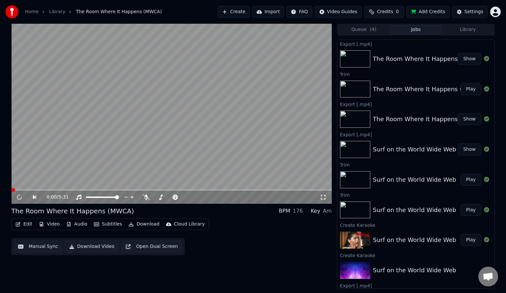
click at [190, 126] on video at bounding box center [171, 114] width 320 height 180
click at [131, 129] on video at bounding box center [171, 114] width 320 height 180
click at [22, 223] on button "Edit" at bounding box center [24, 224] width 22 height 9
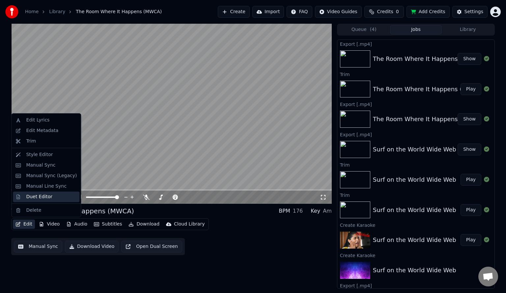
click at [36, 198] on div "Duet Editor" at bounding box center [39, 197] width 26 height 7
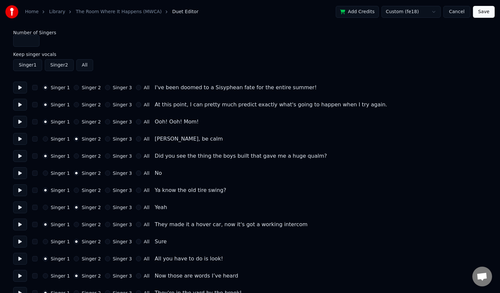
click at [456, 12] on button "Cancel" at bounding box center [456, 12] width 27 height 12
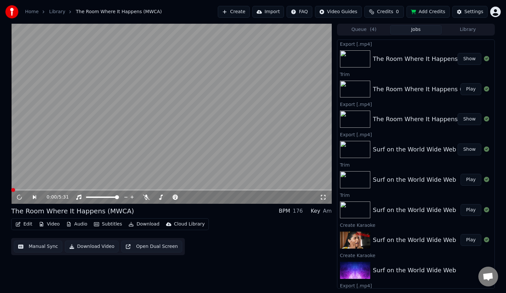
click at [32, 249] on button "Manual Sync" at bounding box center [38, 247] width 48 height 12
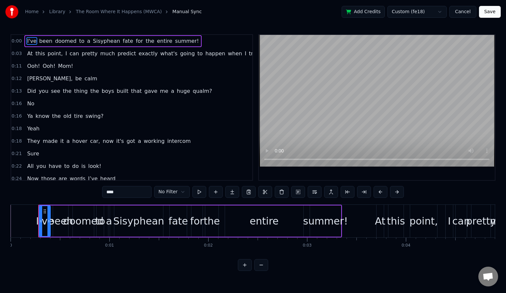
click at [460, 12] on button "Cancel" at bounding box center [462, 12] width 27 height 12
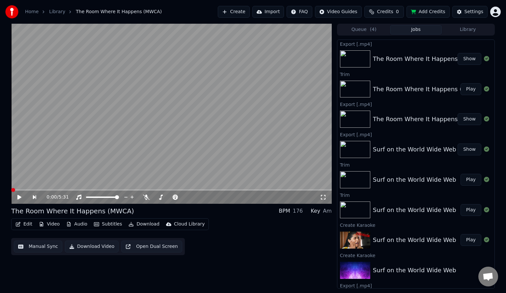
click at [64, 160] on video at bounding box center [171, 114] width 320 height 180
click at [23, 196] on icon at bounding box center [23, 197] width 15 height 5
click at [37, 246] on button "Manual Sync" at bounding box center [38, 247] width 48 height 12
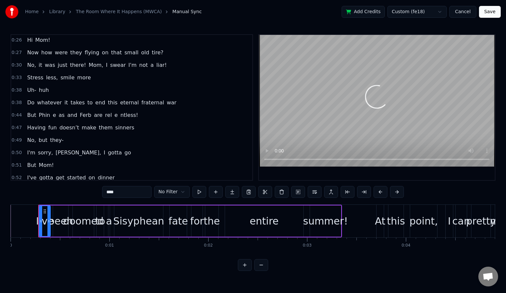
scroll to position [175, 0]
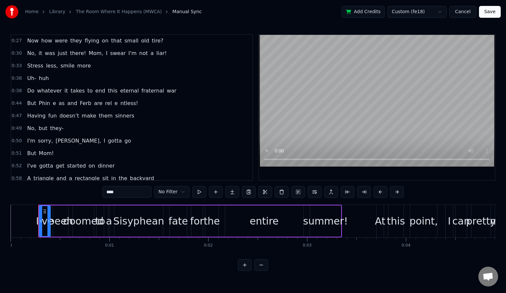
click at [38, 99] on span "Phin" at bounding box center [44, 103] width 13 height 8
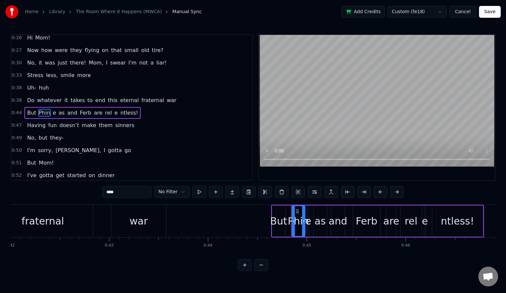
scroll to position [0, 4396]
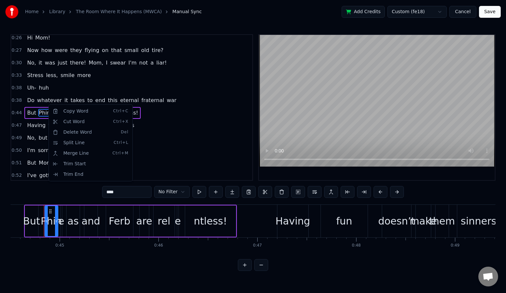
click at [202, 99] on html "Home Library The Room Where It Happens (MWCA) Manual Sync Add Credits Custom (f…" at bounding box center [253, 140] width 506 height 281
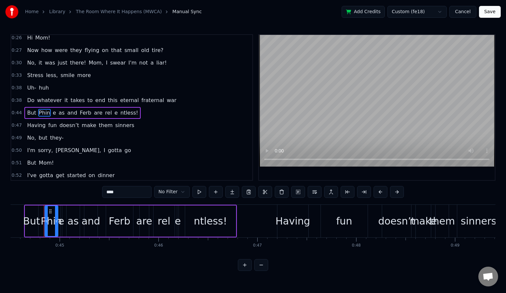
click at [52, 109] on span "е" at bounding box center [54, 113] width 5 height 8
click at [58, 109] on span "as" at bounding box center [61, 113] width 7 height 8
click at [120, 109] on span "ntless!" at bounding box center [129, 113] width 19 height 8
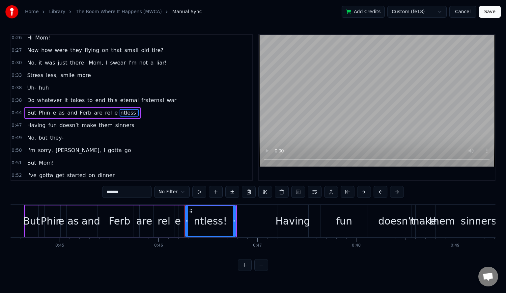
click at [58, 109] on span "as" at bounding box center [61, 113] width 7 height 8
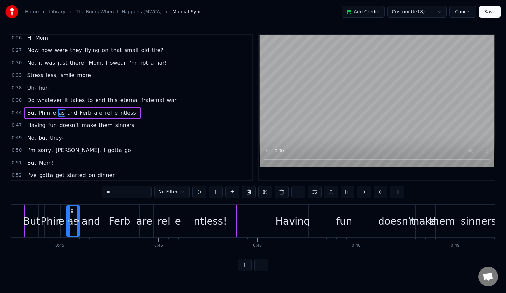
click at [38, 109] on span "Phin" at bounding box center [44, 113] width 13 height 8
click at [121, 191] on input "****" at bounding box center [126, 192] width 49 height 12
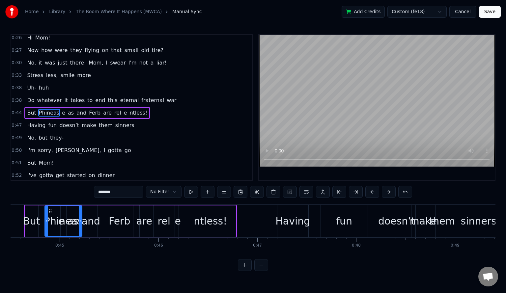
drag, startPoint x: 56, startPoint y: 220, endPoint x: 80, endPoint y: 220, distance: 24.0
click at [80, 220] on icon at bounding box center [80, 221] width 3 height 5
click at [61, 109] on span "е" at bounding box center [63, 113] width 5 height 8
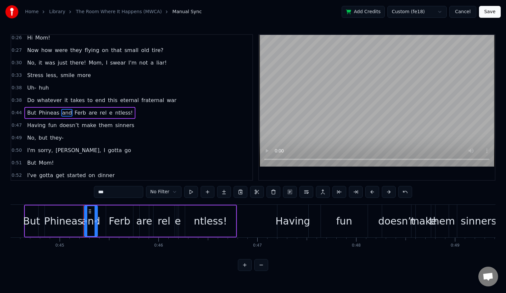
click at [99, 109] on span "rel" at bounding box center [103, 113] width 8 height 8
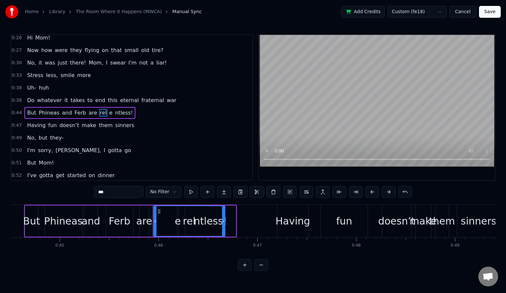
drag, startPoint x: 172, startPoint y: 221, endPoint x: 223, endPoint y: 216, distance: 50.6
click at [223, 216] on div at bounding box center [223, 221] width 3 height 30
click at [128, 191] on input "***" at bounding box center [118, 192] width 49 height 12
click at [129, 109] on span "е" at bounding box center [131, 113] width 5 height 8
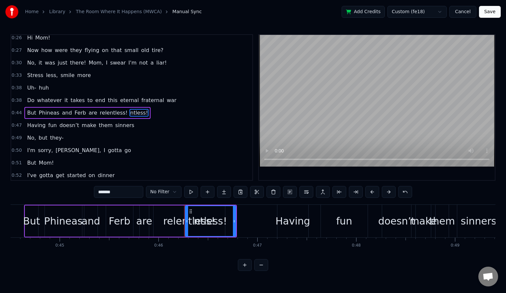
type input "******"
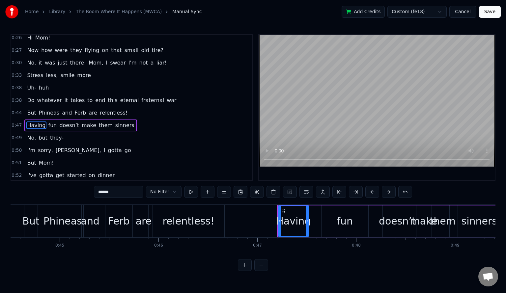
scroll to position [178, 0]
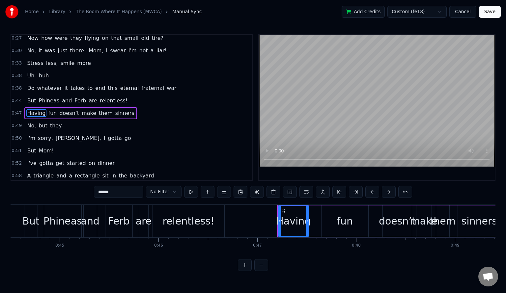
click at [17, 97] on span "0:44" at bounding box center [17, 100] width 10 height 7
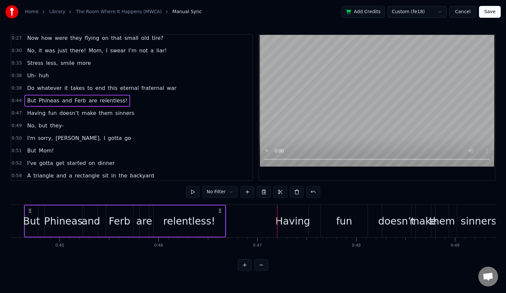
scroll to position [0, 4376]
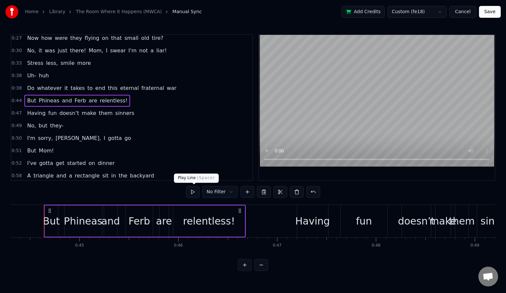
click at [194, 192] on button at bounding box center [193, 192] width 14 height 12
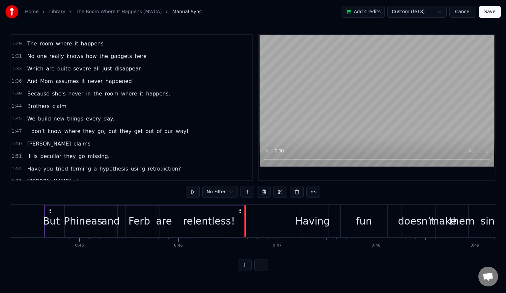
scroll to position [1944, 0]
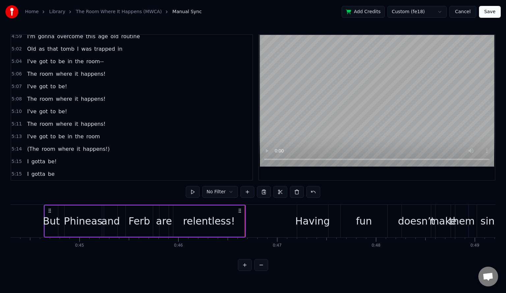
click at [49, 233] on span "boom!Oh," at bounding box center [57, 237] width 28 height 8
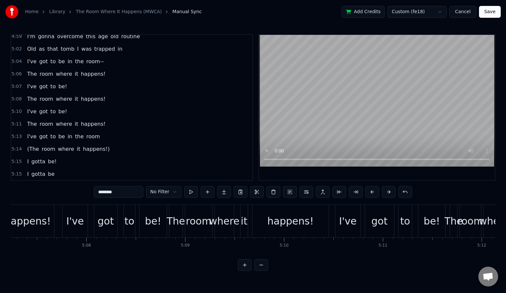
scroll to position [0, 31891]
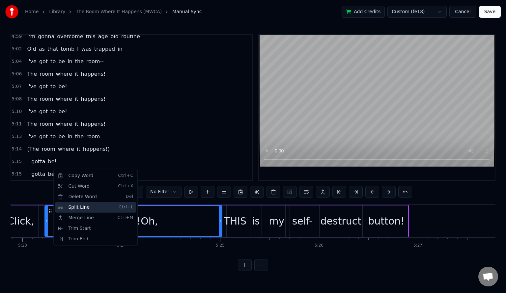
click at [87, 210] on div "Split Line Ctrl+L" at bounding box center [95, 207] width 81 height 11
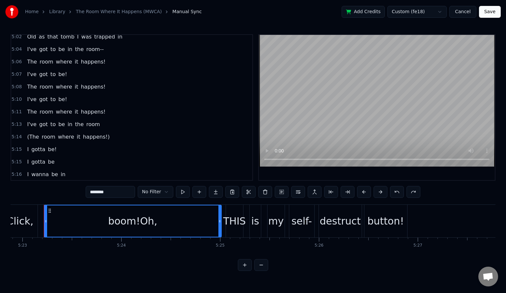
scroll to position [1944, 0]
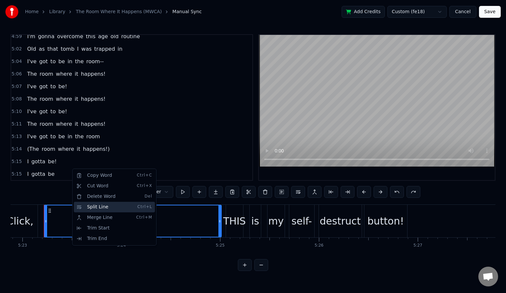
click at [96, 207] on div "Split Line Ctrl+L" at bounding box center [114, 207] width 81 height 11
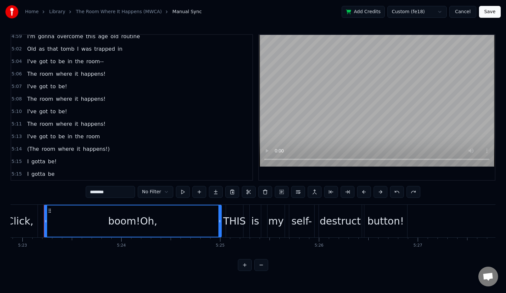
click at [72, 233] on span "THIS" at bounding box center [78, 237] width 13 height 8
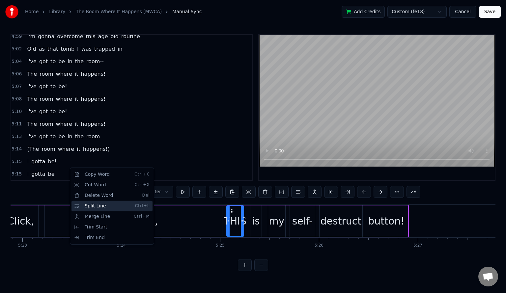
click at [88, 204] on div "Split Line Ctrl+L" at bounding box center [111, 206] width 81 height 11
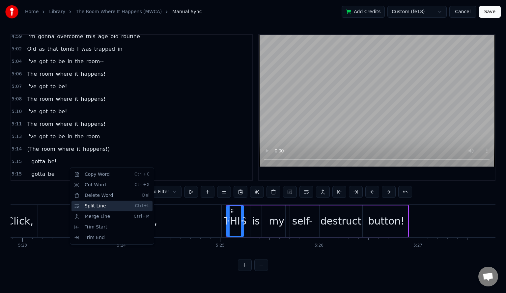
scroll to position [1956, 0]
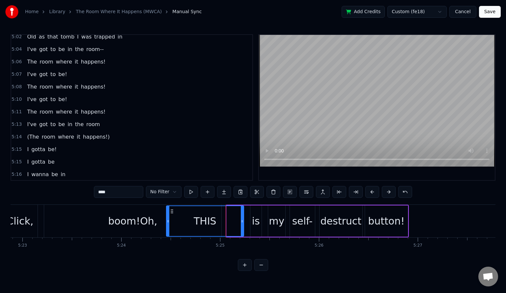
drag, startPoint x: 227, startPoint y: 220, endPoint x: 166, endPoint y: 217, distance: 60.3
click at [167, 217] on div at bounding box center [168, 221] width 3 height 30
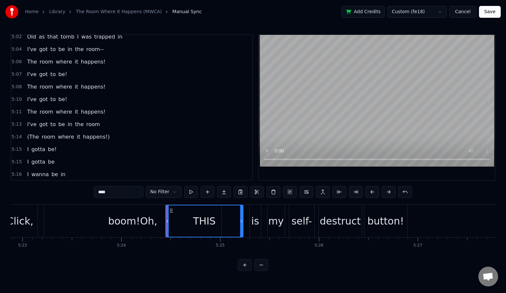
click at [101, 191] on input "****" at bounding box center [118, 192] width 49 height 12
click at [104, 193] on input "*******" at bounding box center [118, 192] width 49 height 12
click at [108, 192] on input "*******" at bounding box center [118, 192] width 49 height 12
click at [58, 221] on span "boom!Oh," at bounding box center [57, 225] width 28 height 8
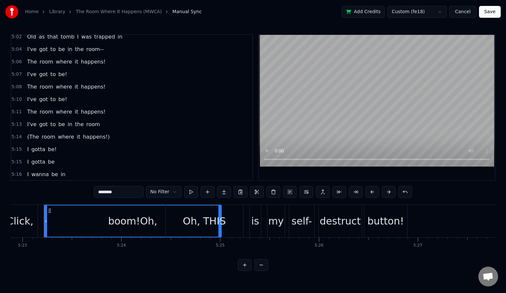
click at [122, 194] on input "********" at bounding box center [118, 192] width 49 height 12
type input "*****"
click at [16, 221] on span "5:22" at bounding box center [17, 224] width 10 height 7
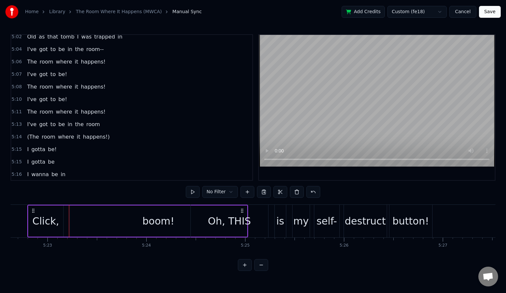
scroll to position [0, 31850]
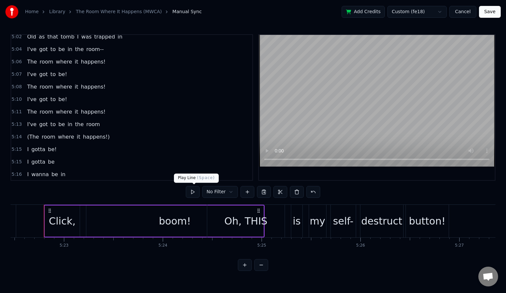
click at [193, 192] on button at bounding box center [193, 192] width 14 height 12
click at [194, 193] on button at bounding box center [193, 192] width 14 height 12
click at [174, 223] on div "boom!" at bounding box center [175, 221] width 32 height 15
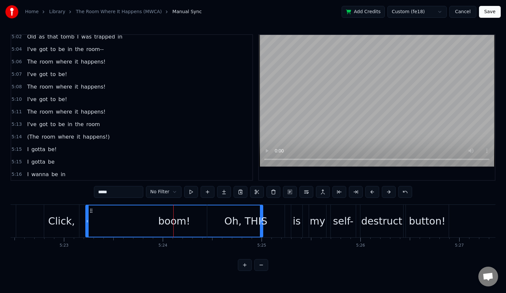
drag, startPoint x: 261, startPoint y: 214, endPoint x: 244, endPoint y: 214, distance: 17.4
click at [244, 214] on div "Oh, THIS" at bounding box center [245, 221] width 43 height 15
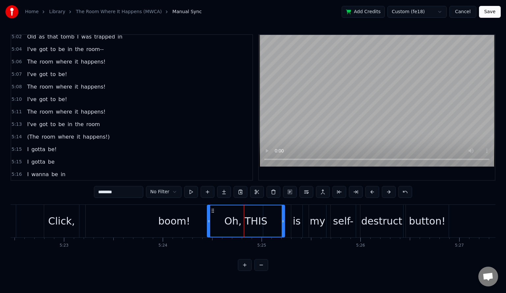
click at [166, 215] on div "boom!" at bounding box center [174, 221] width 32 height 15
type input "*****"
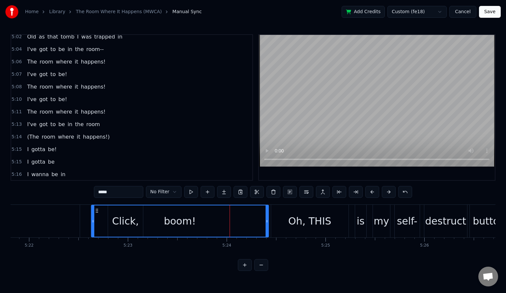
drag, startPoint x: 87, startPoint y: 209, endPoint x: 94, endPoint y: 207, distance: 7.2
click at [94, 207] on div "boom!" at bounding box center [180, 220] width 176 height 31
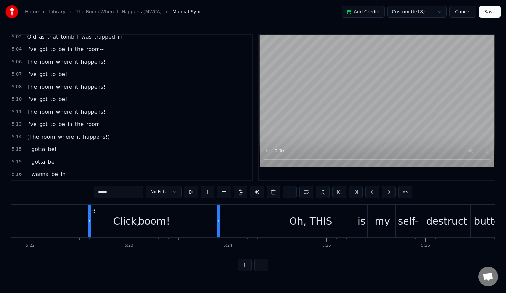
drag, startPoint x: 263, startPoint y: 220, endPoint x: 109, endPoint y: 204, distance: 154.9
click at [217, 222] on icon at bounding box center [218, 221] width 3 height 5
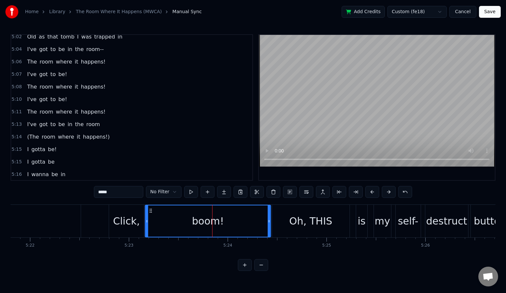
drag, startPoint x: 93, startPoint y: 209, endPoint x: 150, endPoint y: 212, distance: 57.4
click at [15, 221] on span "5:23" at bounding box center [17, 224] width 10 height 7
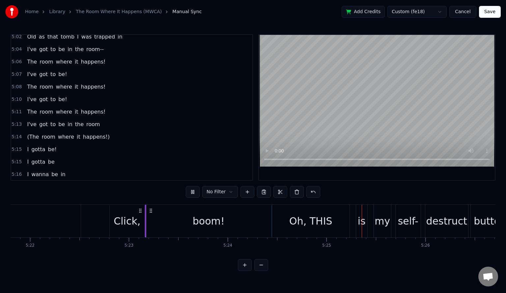
click at [195, 193] on button at bounding box center [193, 192] width 14 height 12
click at [218, 222] on div "boom!" at bounding box center [209, 221] width 32 height 15
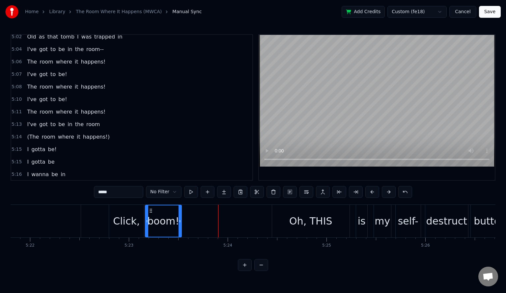
drag, startPoint x: 269, startPoint y: 219, endPoint x: 180, endPoint y: 225, distance: 89.4
click at [180, 225] on div at bounding box center [179, 220] width 3 height 31
click at [14, 221] on span "5:22" at bounding box center [17, 224] width 10 height 7
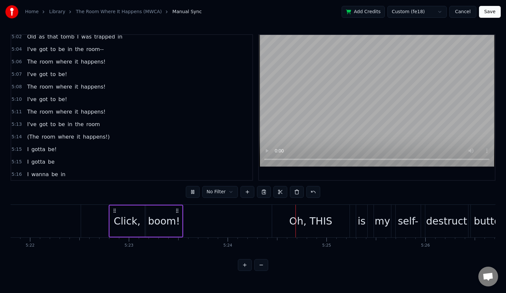
click at [15, 234] on span "5:24" at bounding box center [17, 237] width 10 height 7
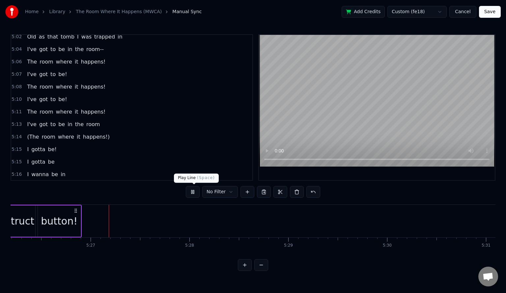
scroll to position [0, 32222]
click at [489, 12] on button "Save" at bounding box center [490, 12] width 22 height 12
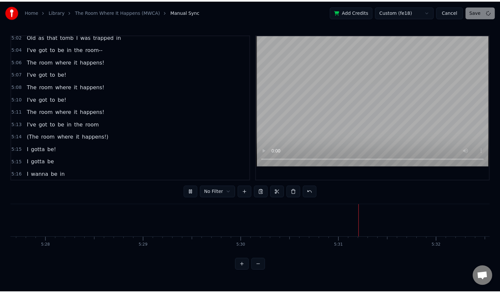
scroll to position [0, 32488]
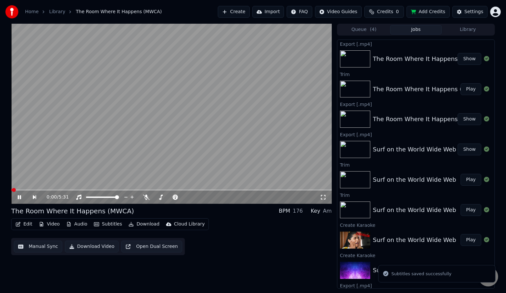
click at [67, 86] on video at bounding box center [171, 114] width 320 height 180
click at [22, 225] on button "Edit" at bounding box center [24, 224] width 22 height 9
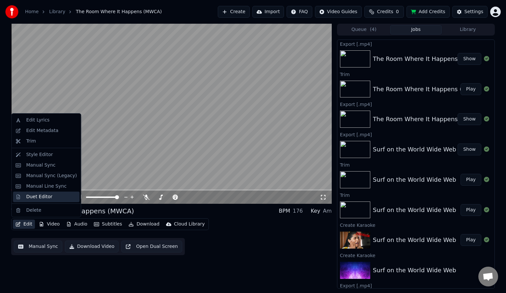
click at [34, 198] on div "Duet Editor" at bounding box center [39, 197] width 26 height 7
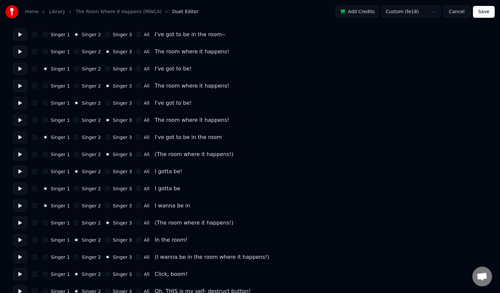
scroll to position [2752, 0]
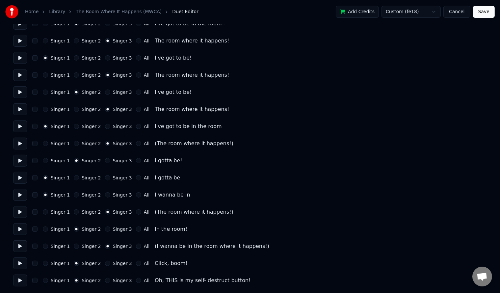
click at [44, 265] on button "Singer 1" at bounding box center [45, 263] width 5 height 5
click at [480, 11] on button "Save" at bounding box center [484, 12] width 22 height 12
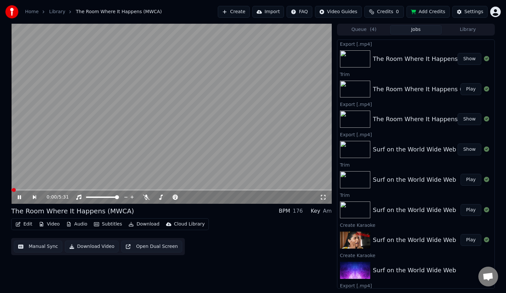
click at [276, 190] on span at bounding box center [171, 189] width 320 height 1
click at [103, 137] on video at bounding box center [171, 114] width 320 height 180
click at [86, 246] on button "Download Video" at bounding box center [92, 247] width 54 height 12
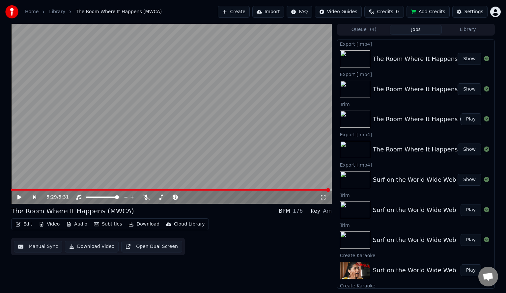
click at [471, 29] on button "Library" at bounding box center [468, 30] width 52 height 10
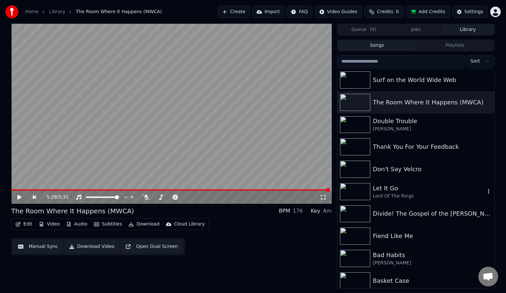
click at [427, 190] on div "Let It Go" at bounding box center [429, 188] width 112 height 9
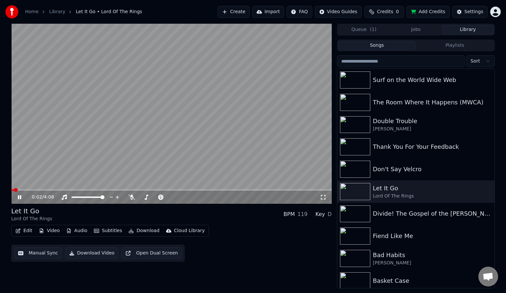
click at [157, 190] on span at bounding box center [171, 189] width 320 height 1
click at [171, 123] on video at bounding box center [171, 114] width 320 height 180
click at [94, 254] on button "Download Video" at bounding box center [92, 253] width 54 height 12
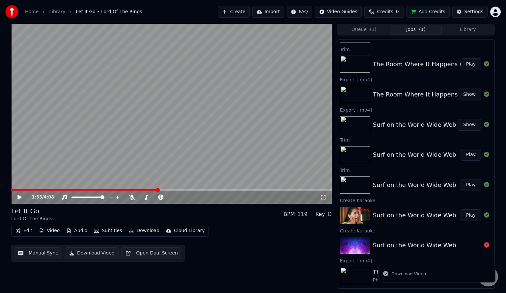
scroll to position [144, 0]
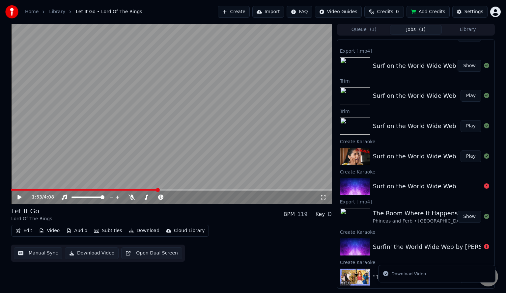
click at [464, 29] on button "Library" at bounding box center [468, 30] width 52 height 10
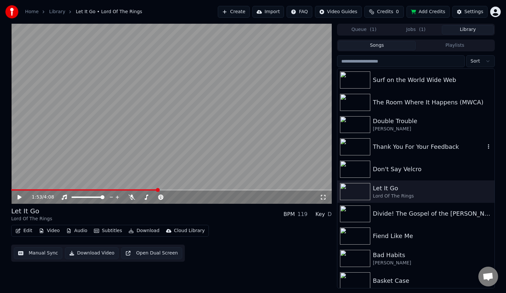
click at [485, 146] on icon "button" at bounding box center [488, 146] width 7 height 5
click at [414, 148] on div "Thank You For Your Feedback" at bounding box center [429, 146] width 112 height 9
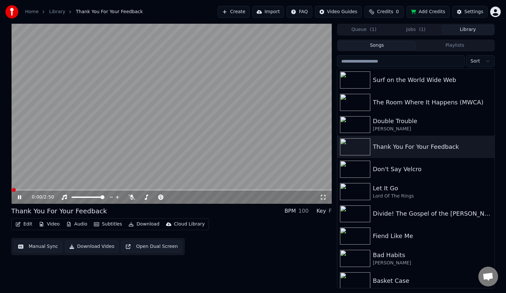
click at [95, 244] on button "Download Video" at bounding box center [92, 247] width 54 height 12
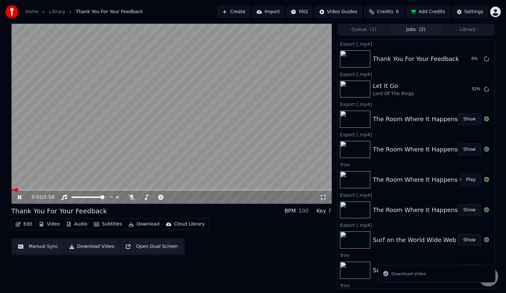
click at [462, 30] on button "Library" at bounding box center [468, 30] width 52 height 10
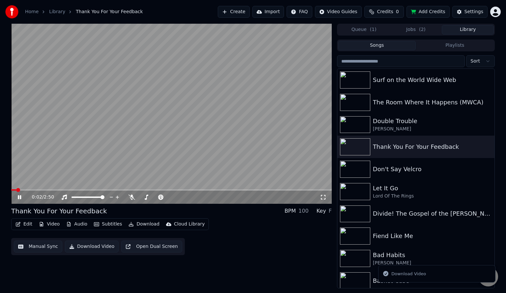
click at [211, 107] on video at bounding box center [171, 114] width 320 height 180
click at [440, 125] on div "Double Trouble" at bounding box center [429, 121] width 112 height 9
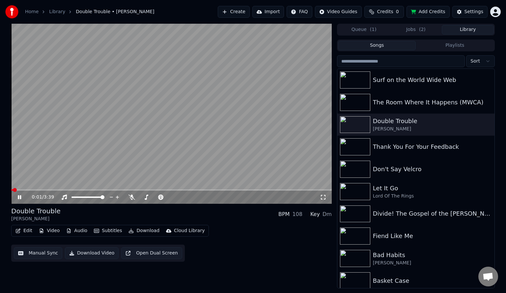
click at [98, 255] on button "Download Video" at bounding box center [92, 253] width 54 height 12
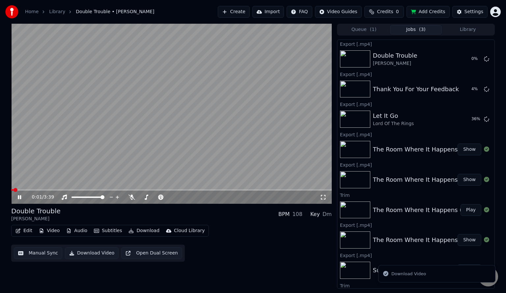
click at [242, 116] on video at bounding box center [171, 114] width 320 height 180
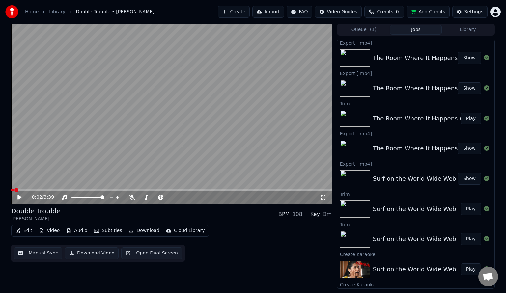
scroll to position [204, 0]
